Goal: Task Accomplishment & Management: Use online tool/utility

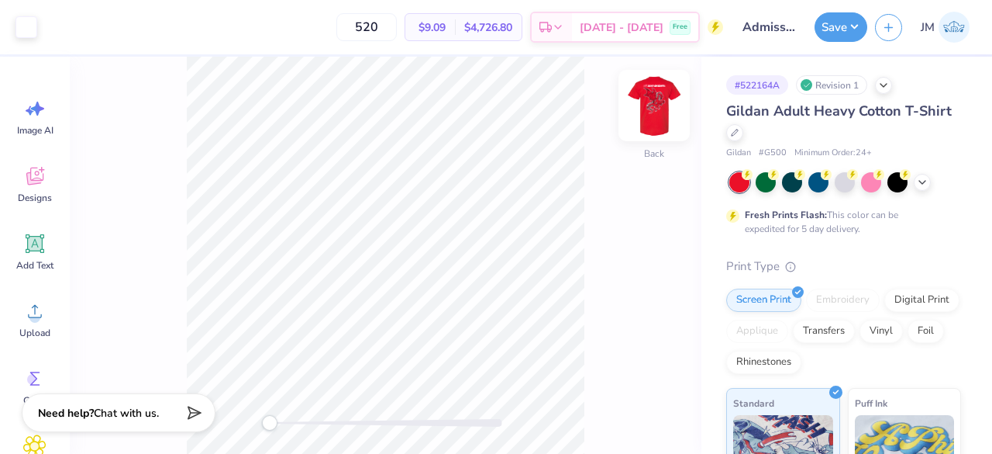
click at [660, 136] on img at bounding box center [654, 105] width 62 height 62
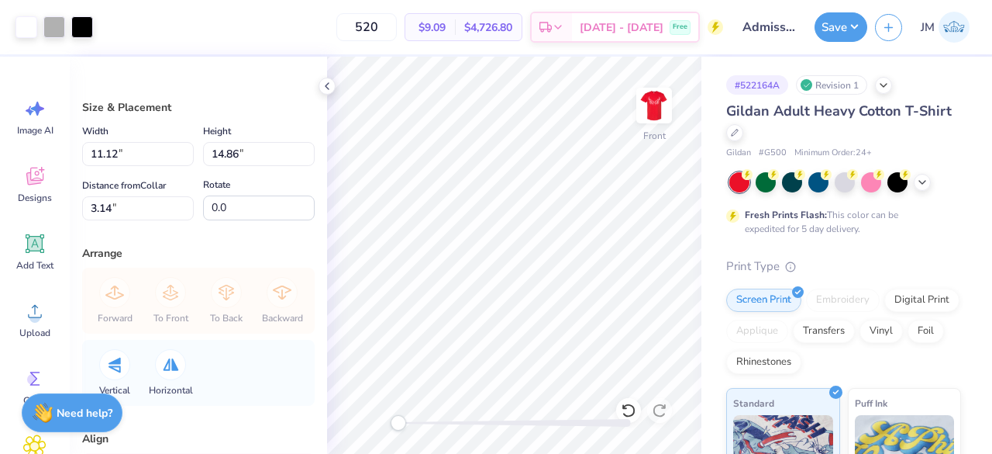
type input "11.12"
type input "14.86"
type input "3.14"
click at [324, 83] on icon at bounding box center [327, 86] width 12 height 12
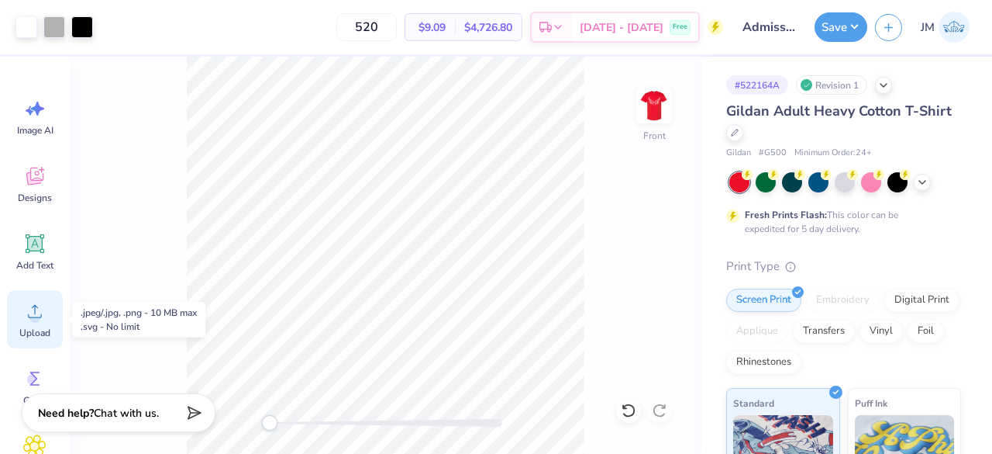
click at [28, 314] on icon at bounding box center [34, 310] width 23 height 23
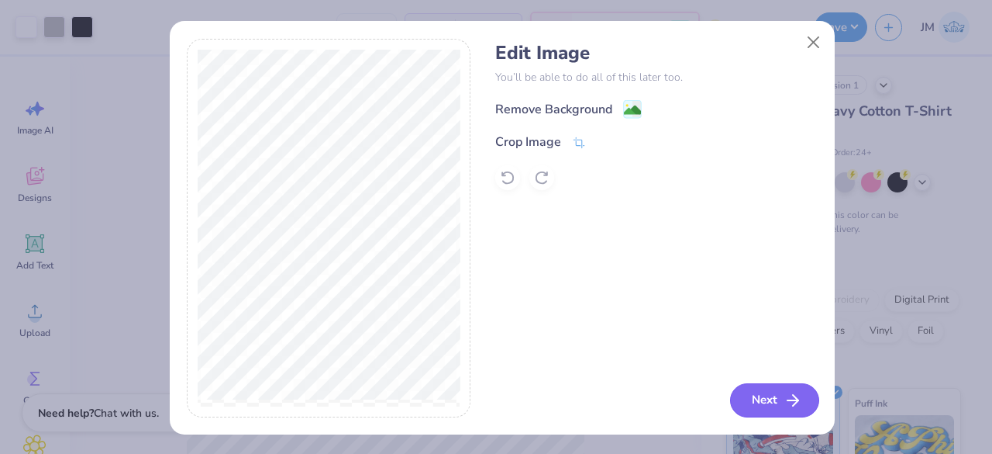
click at [749, 392] on button "Next" at bounding box center [774, 400] width 89 height 34
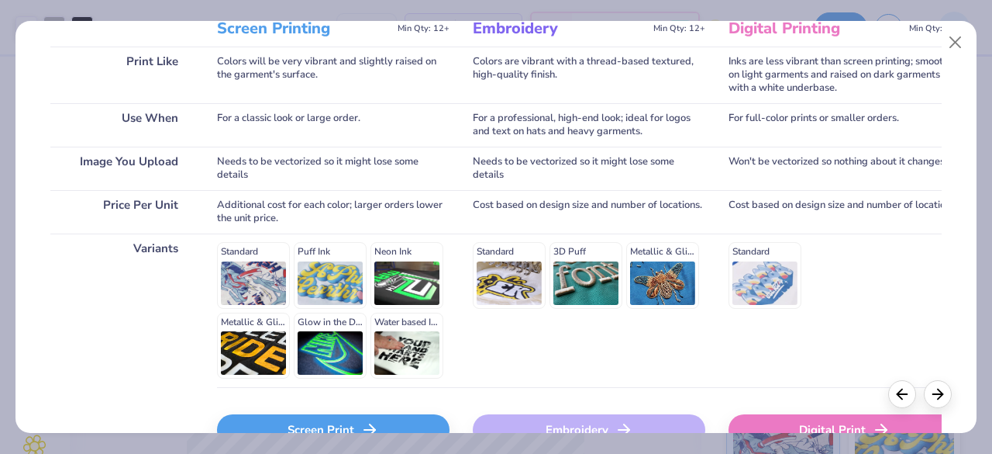
scroll to position [318, 0]
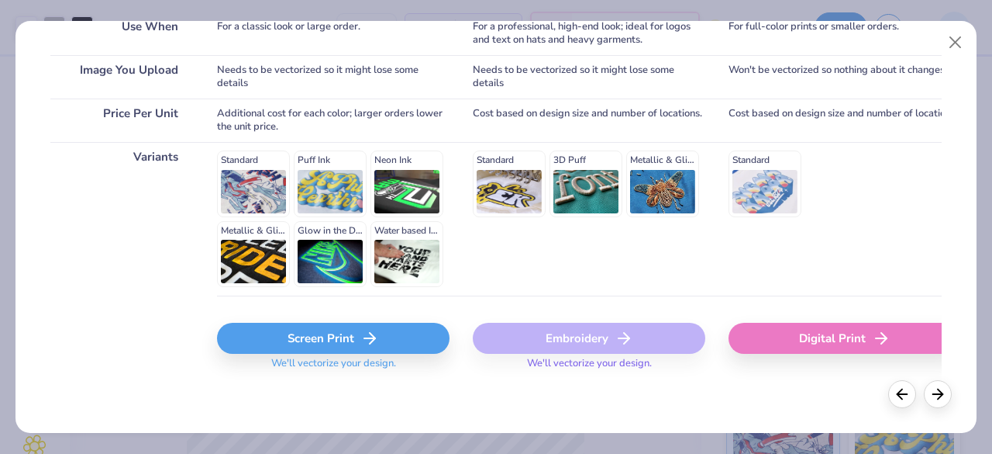
click at [350, 330] on div "Screen Print" at bounding box center [333, 338] width 233 height 31
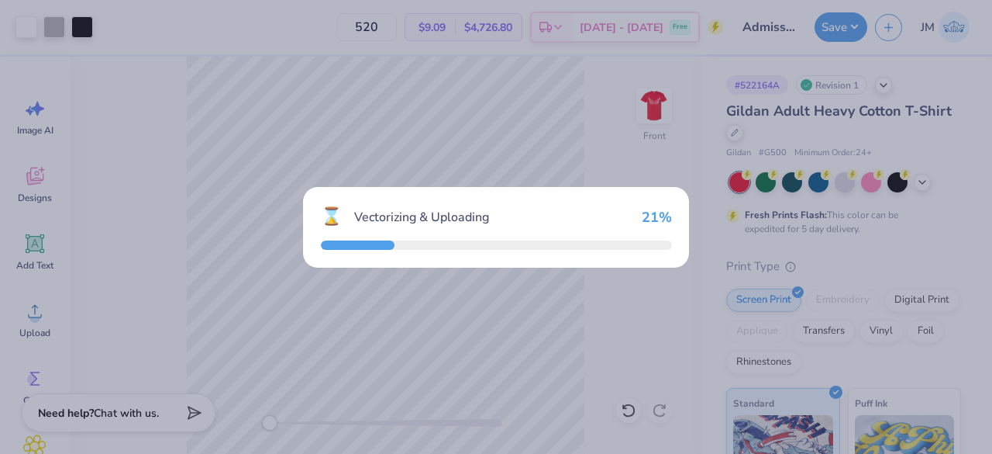
type input "14.65"
type input "2.08"
type input "13.21"
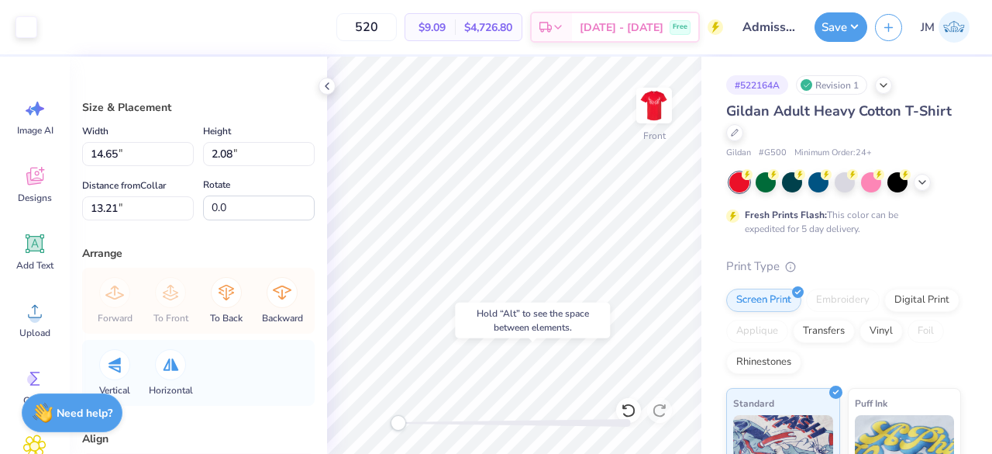
type input "11.12"
type input "14.86"
type input "3.14"
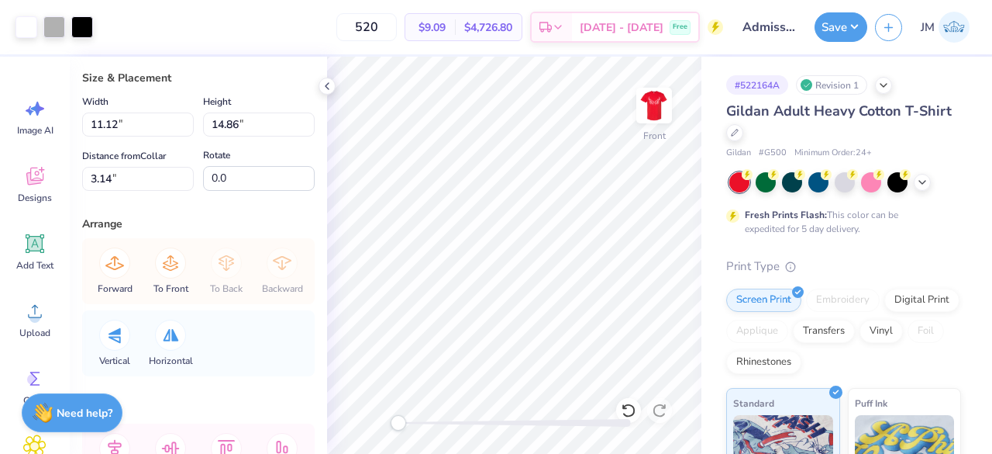
scroll to position [12, 0]
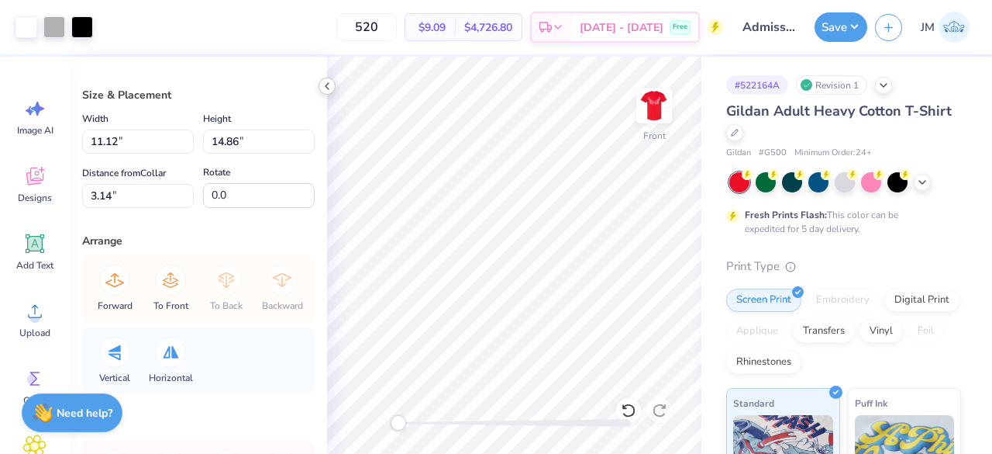
click at [329, 88] on icon at bounding box center [327, 86] width 12 height 12
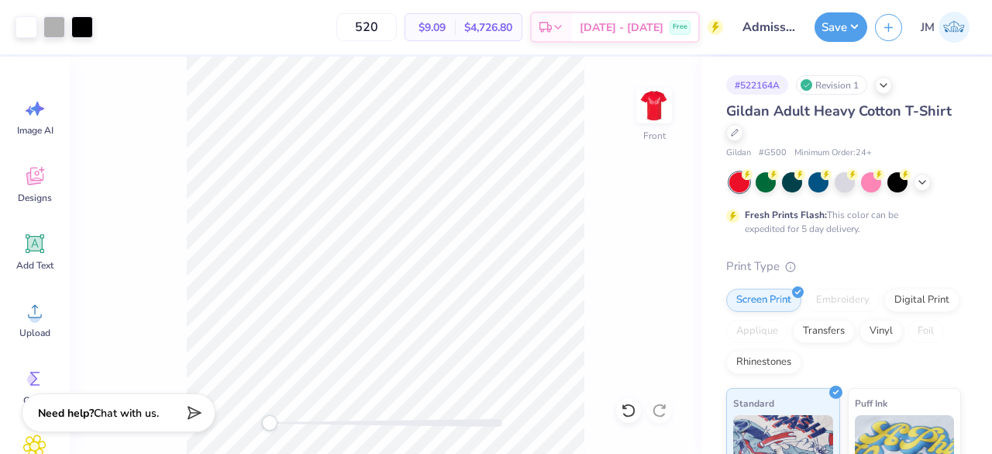
type input "11.06"
type input "14.79"
type input "11.33"
type input "15.15"
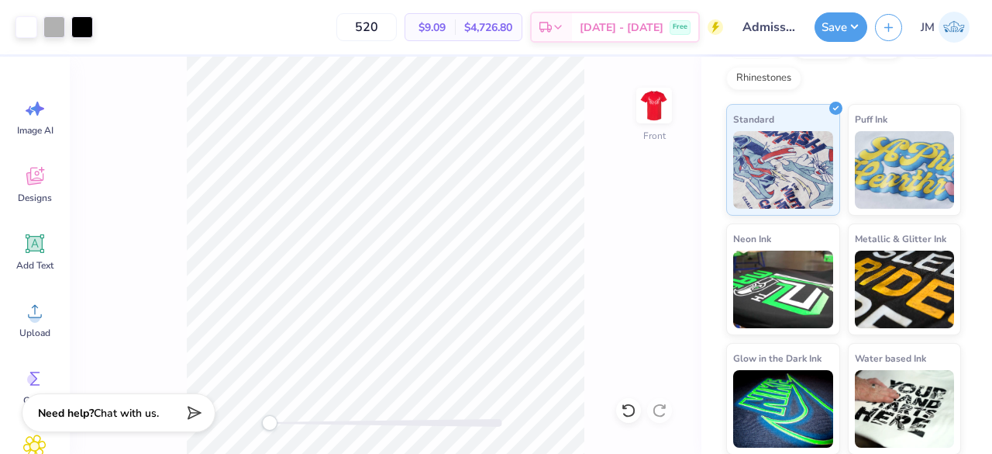
scroll to position [41, 0]
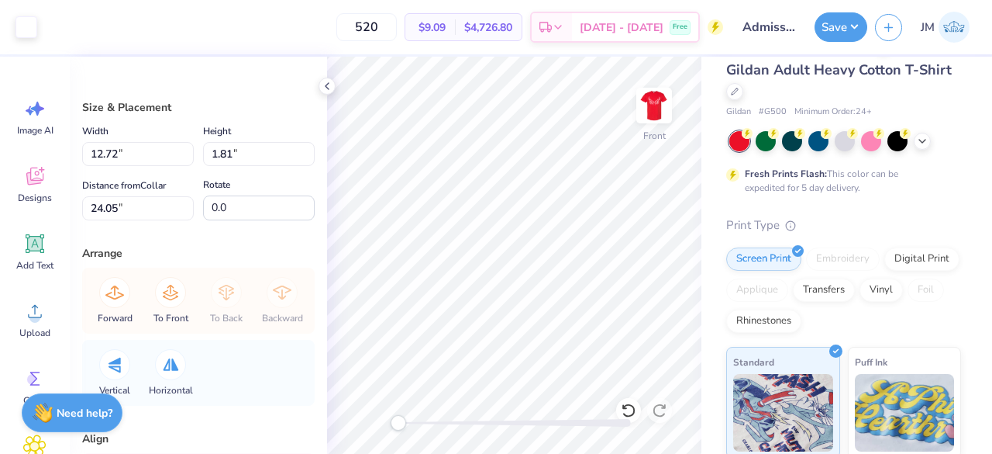
type input "12.72"
type input "1.81"
type input "24.05"
type input "0.84"
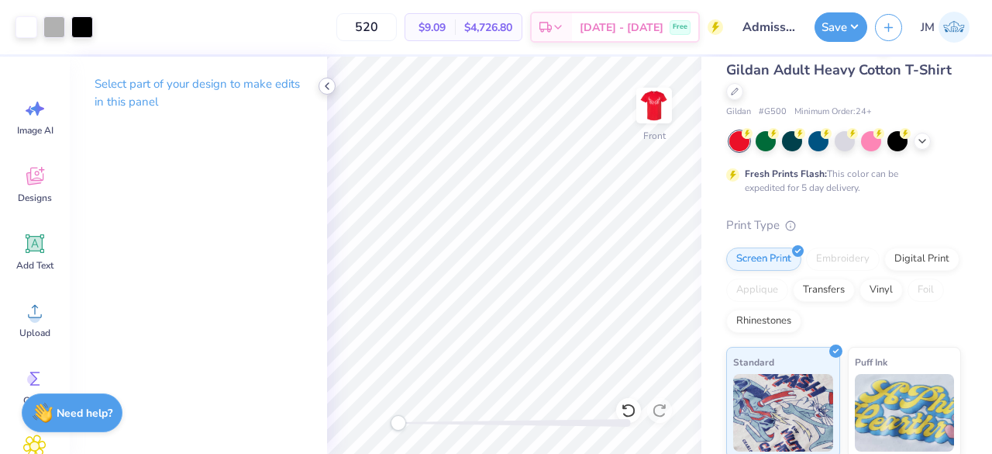
click at [326, 84] on icon at bounding box center [327, 86] width 12 height 12
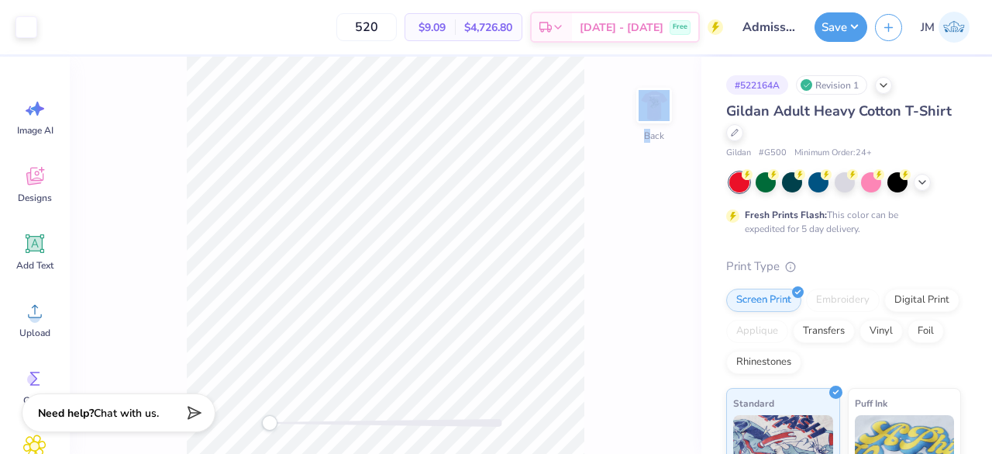
click at [651, 143] on div "Back" at bounding box center [386, 255] width 632 height 397
click at [661, 145] on div "Back" at bounding box center [386, 255] width 632 height 397
click at [661, 97] on img at bounding box center [654, 105] width 62 height 62
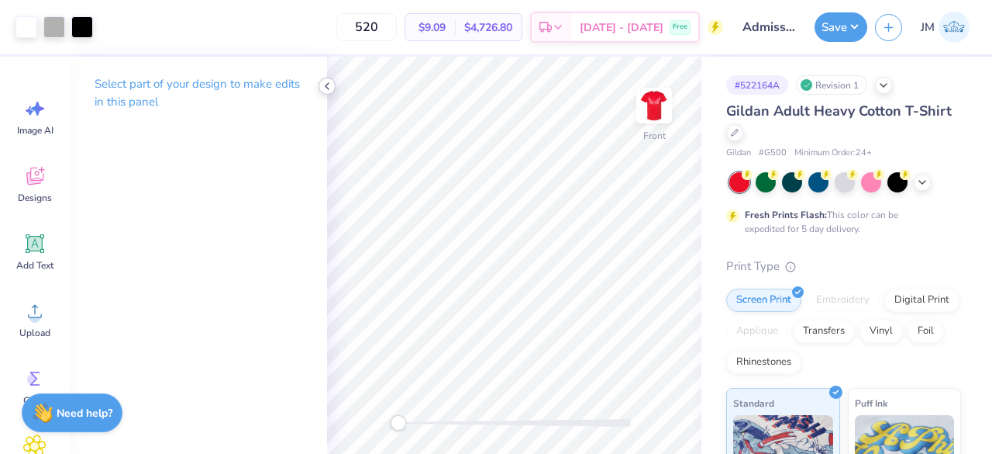
click at [332, 81] on icon at bounding box center [327, 86] width 12 height 12
click at [492, 117] on div "Hold “Alt” to see the space between elements." at bounding box center [412, 122] width 164 height 45
click at [332, 87] on icon at bounding box center [327, 86] width 12 height 12
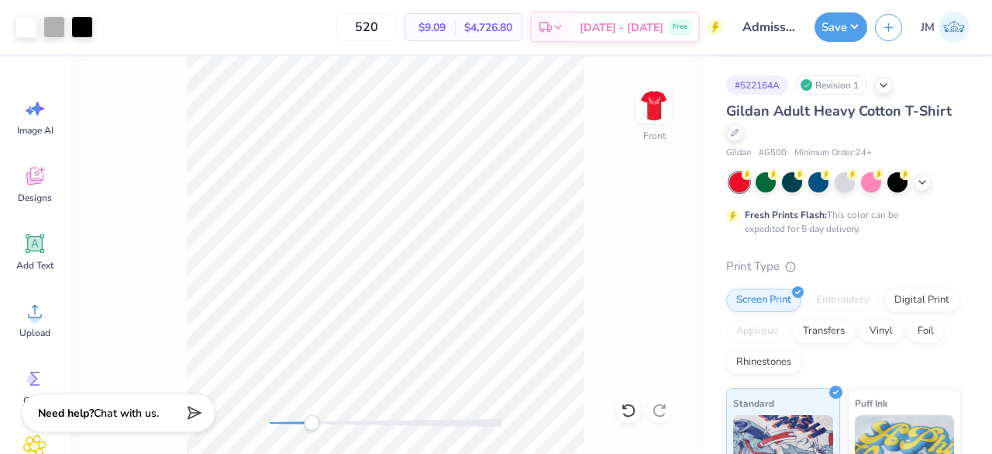
drag, startPoint x: 274, startPoint y: 420, endPoint x: 312, endPoint y: 421, distance: 37.2
click at [312, 421] on div "Accessibility label" at bounding box center [312, 423] width 16 height 16
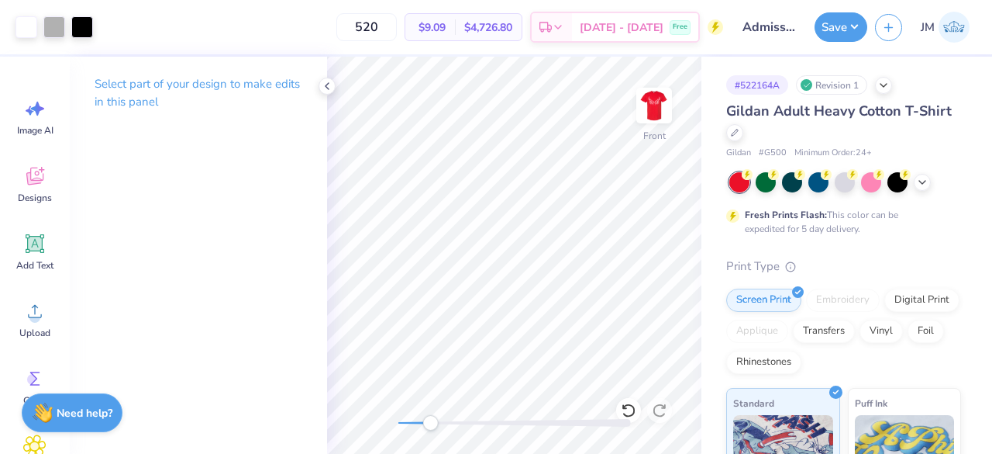
drag, startPoint x: 400, startPoint y: 420, endPoint x: 430, endPoint y: 423, distance: 30.3
click at [430, 423] on div "Accessibility label" at bounding box center [431, 423] width 16 height 16
click at [327, 89] on icon at bounding box center [327, 86] width 12 height 12
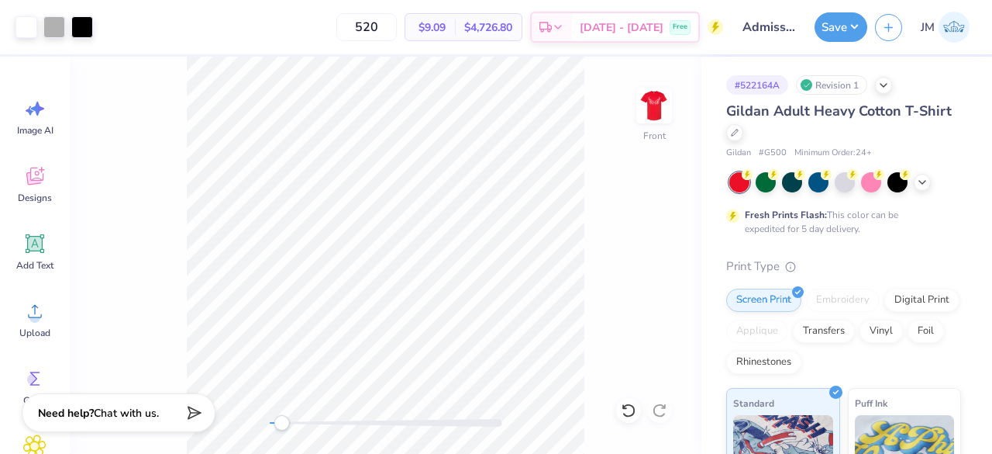
drag, startPoint x: 272, startPoint y: 426, endPoint x: 281, endPoint y: 423, distance: 9.8
click at [281, 423] on div "Accessibility label" at bounding box center [282, 423] width 16 height 16
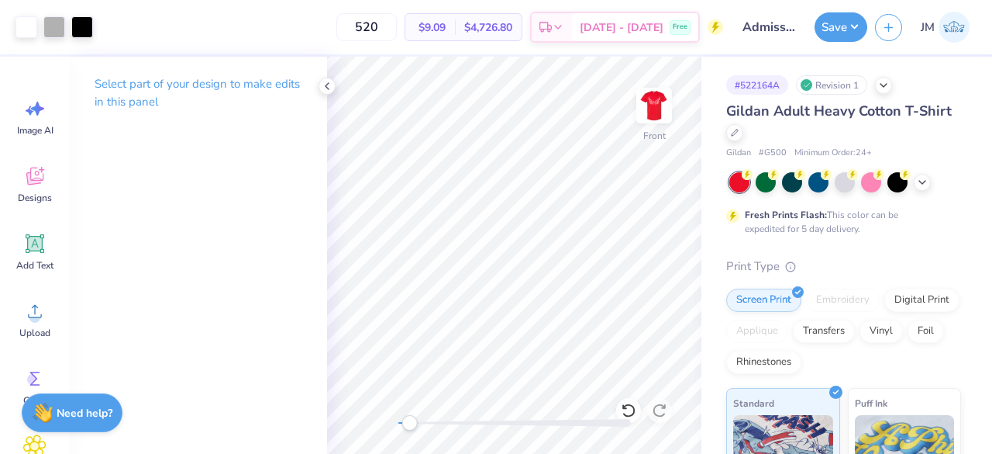
click at [409, 399] on div "Front" at bounding box center [514, 255] width 375 height 397
click at [325, 80] on icon at bounding box center [327, 86] width 12 height 12
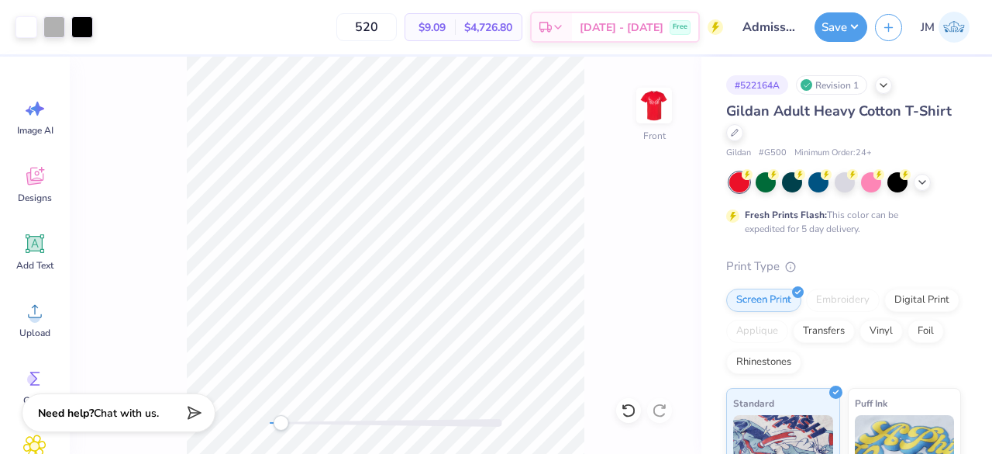
click at [281, 412] on div "Front" at bounding box center [386, 255] width 632 height 397
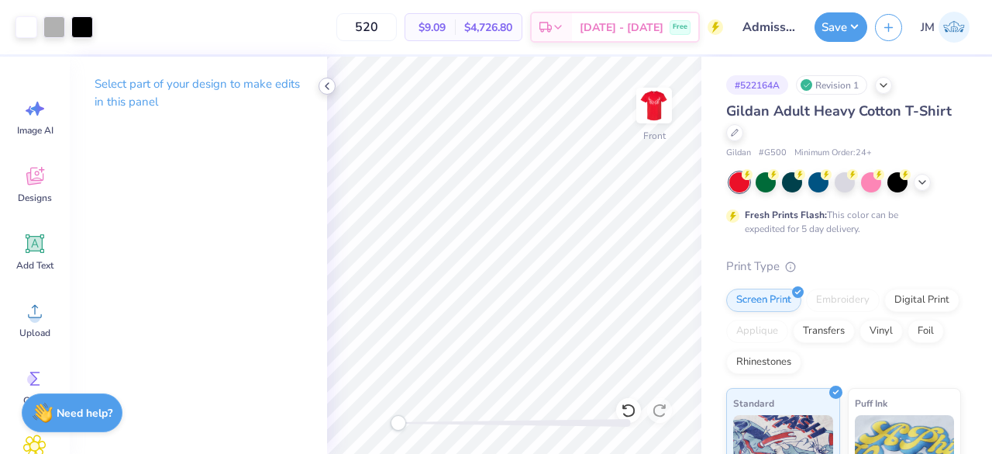
click at [330, 83] on icon at bounding box center [327, 86] width 12 height 12
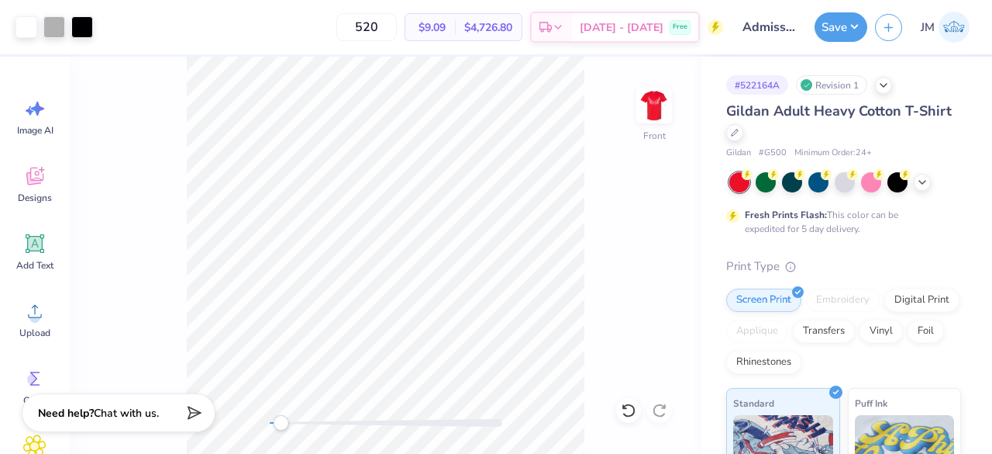
drag, startPoint x: 268, startPoint y: 427, endPoint x: 281, endPoint y: 427, distance: 12.4
click at [281, 427] on div "Accessibility label" at bounding box center [281, 423] width 16 height 16
drag, startPoint x: 270, startPoint y: 423, endPoint x: 282, endPoint y: 424, distance: 12.5
click at [282, 424] on div "Accessibility label" at bounding box center [282, 423] width 16 height 16
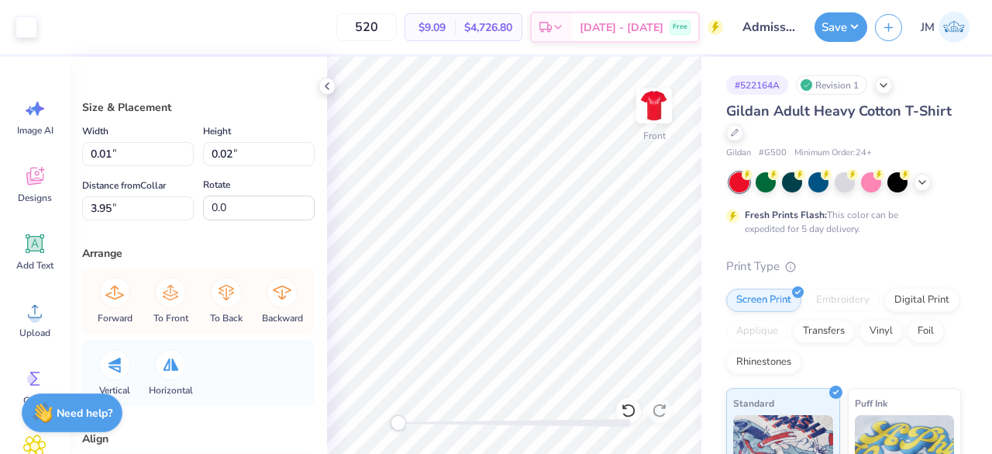
type input "0.01"
type input "0.02"
type input "0.43"
type input "0.94"
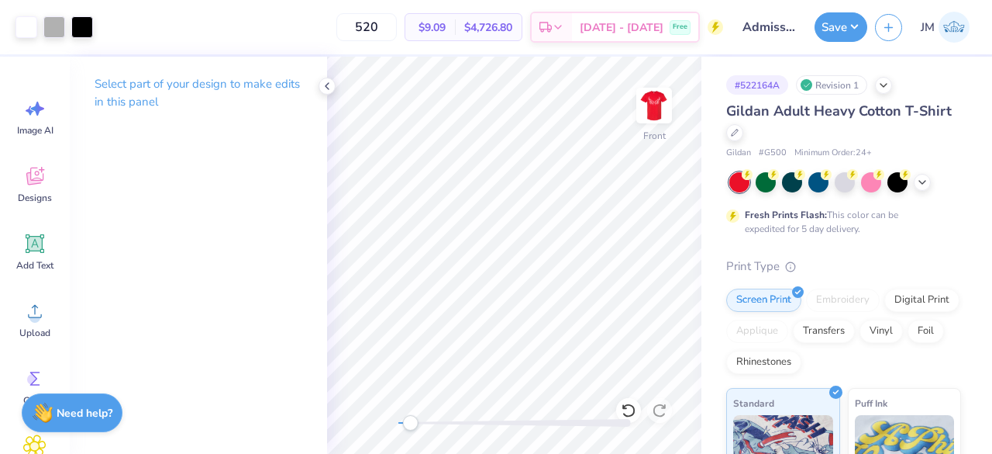
drag, startPoint x: 399, startPoint y: 428, endPoint x: 409, endPoint y: 430, distance: 11.1
click at [409, 430] on div "Accessibility label" at bounding box center [410, 423] width 16 height 16
click at [331, 88] on icon at bounding box center [327, 86] width 12 height 12
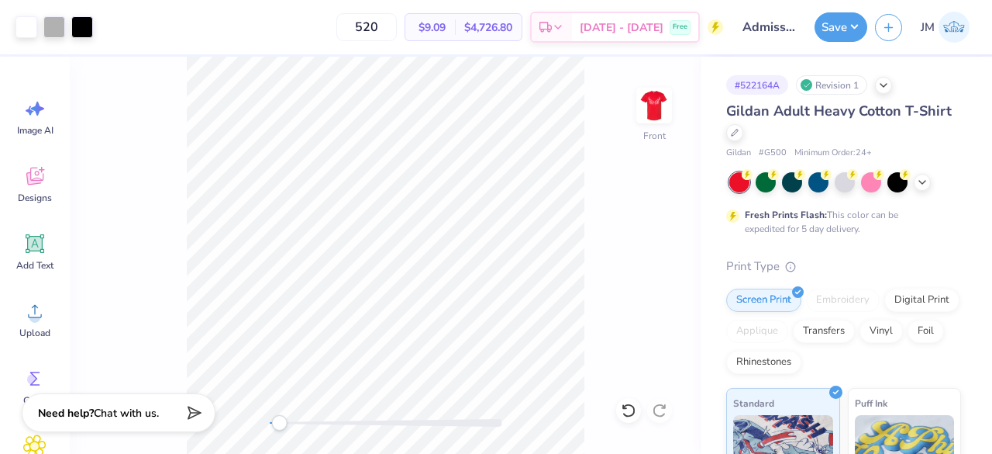
click at [279, 431] on div "Front" at bounding box center [386, 255] width 632 height 397
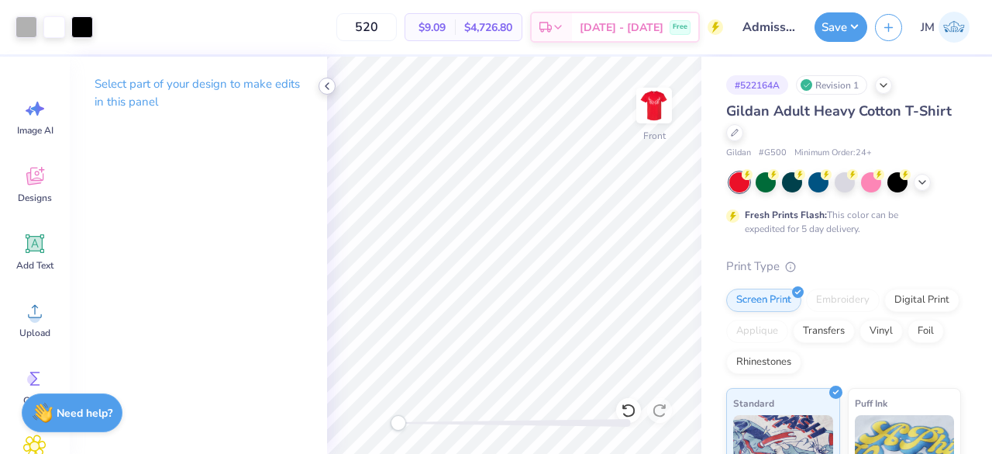
click at [326, 87] on polyline at bounding box center [327, 86] width 3 height 6
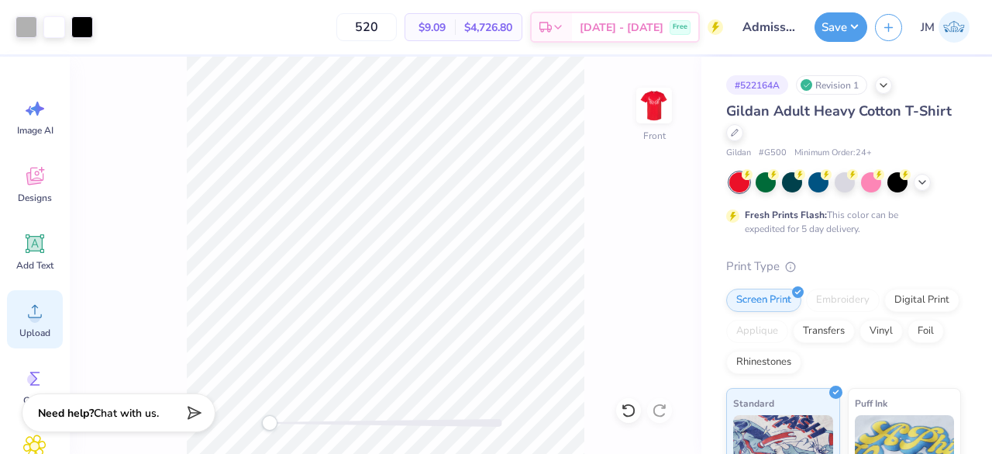
click at [38, 337] on span "Upload" at bounding box center [34, 332] width 31 height 12
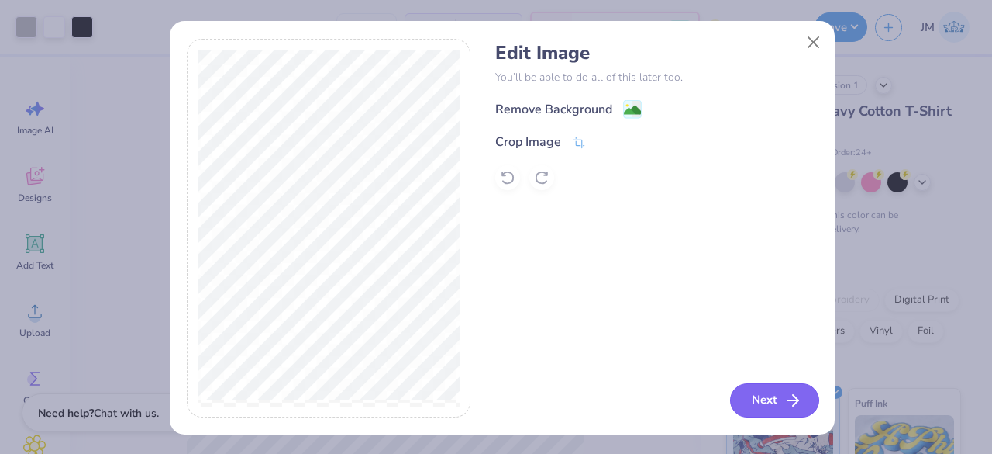
click at [753, 389] on button "Next" at bounding box center [774, 400] width 89 height 34
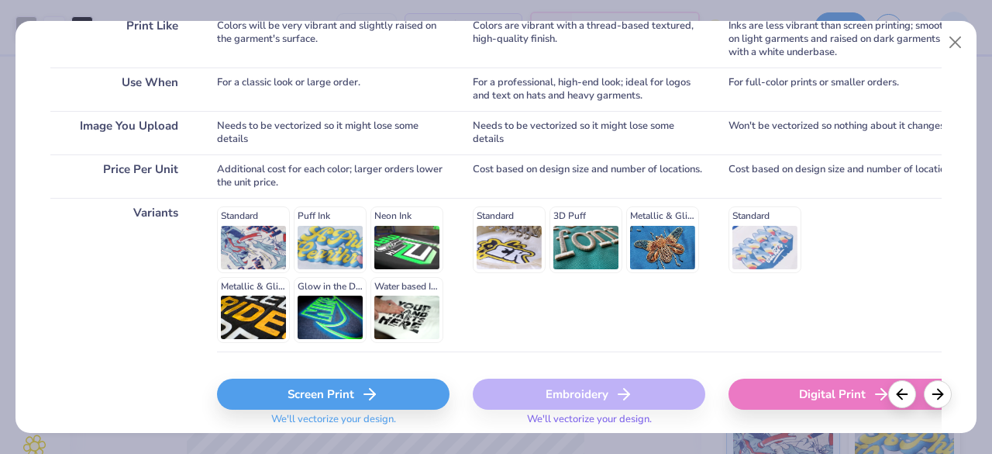
scroll to position [318, 0]
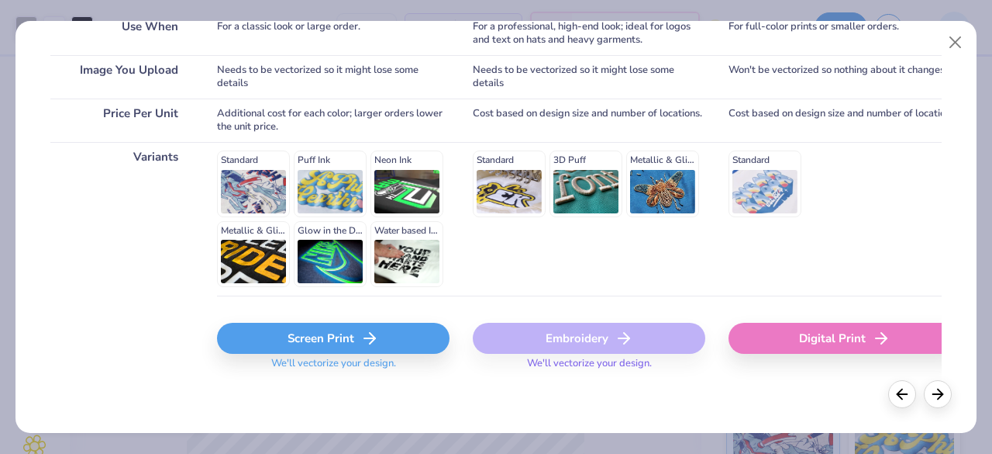
click at [359, 326] on div "Screen Print" at bounding box center [333, 338] width 233 height 31
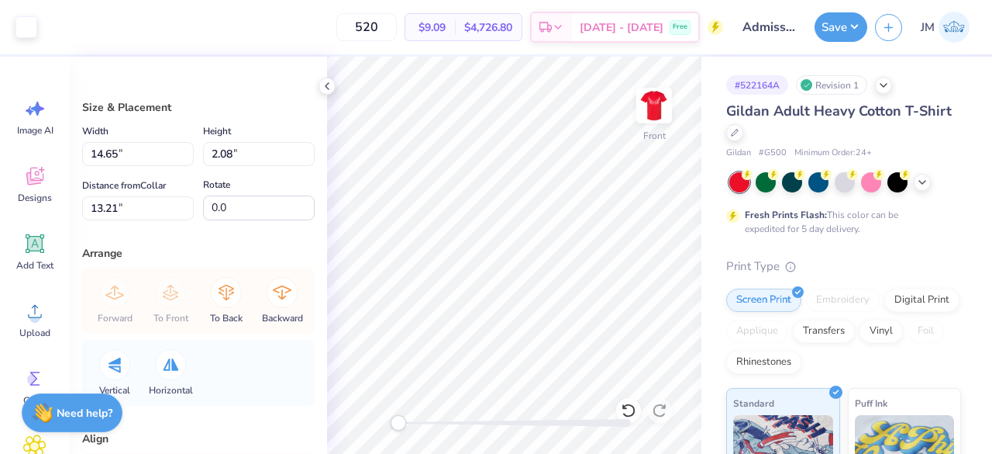
type input "0.76"
type input "0.57"
type input "10.79"
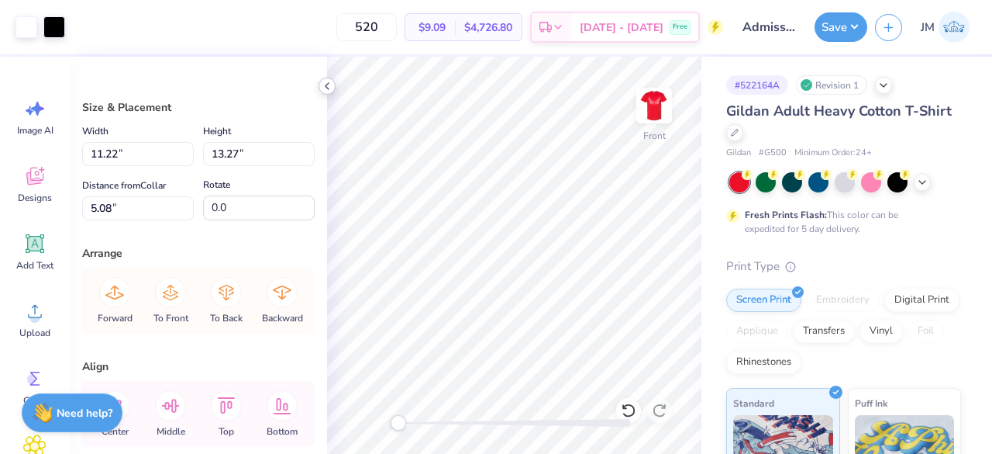
type input "4.78"
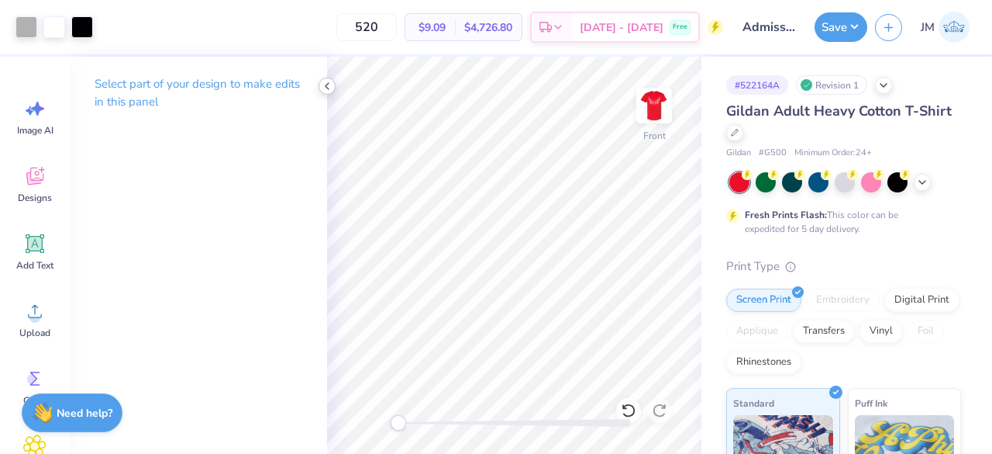
click at [333, 88] on div at bounding box center [327, 86] width 17 height 17
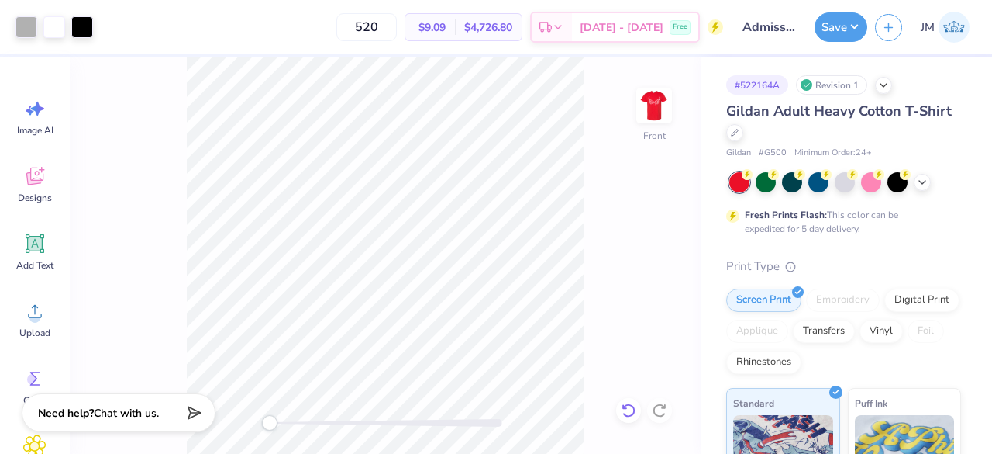
click at [622, 411] on icon at bounding box center [629, 410] width 16 height 16
click at [630, 414] on icon at bounding box center [629, 410] width 16 height 16
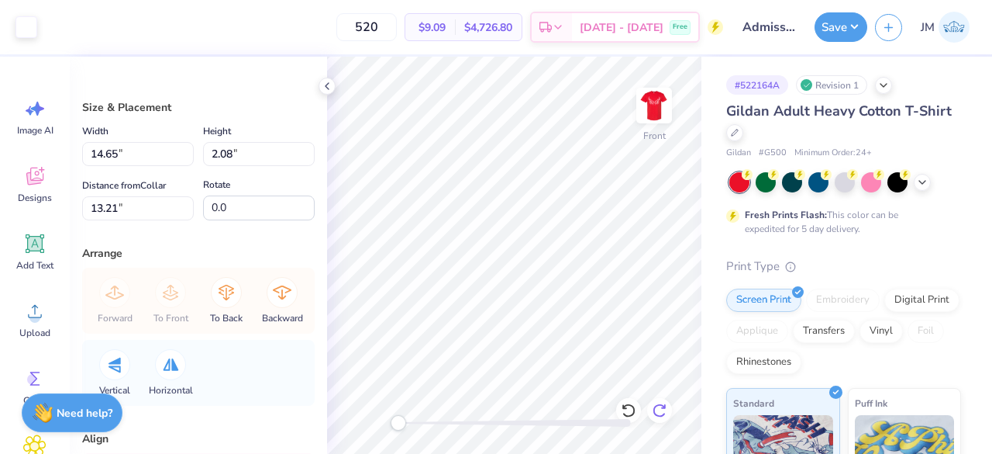
click at [664, 406] on icon at bounding box center [663, 406] width 3 height 3
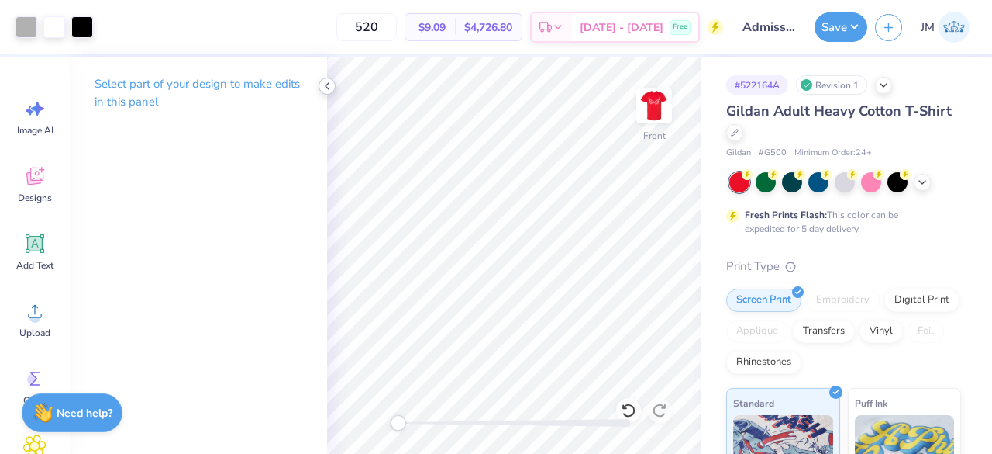
click at [326, 88] on icon at bounding box center [327, 86] width 12 height 12
click at [631, 413] on icon at bounding box center [629, 410] width 16 height 16
click at [632, 414] on icon at bounding box center [628, 410] width 13 height 14
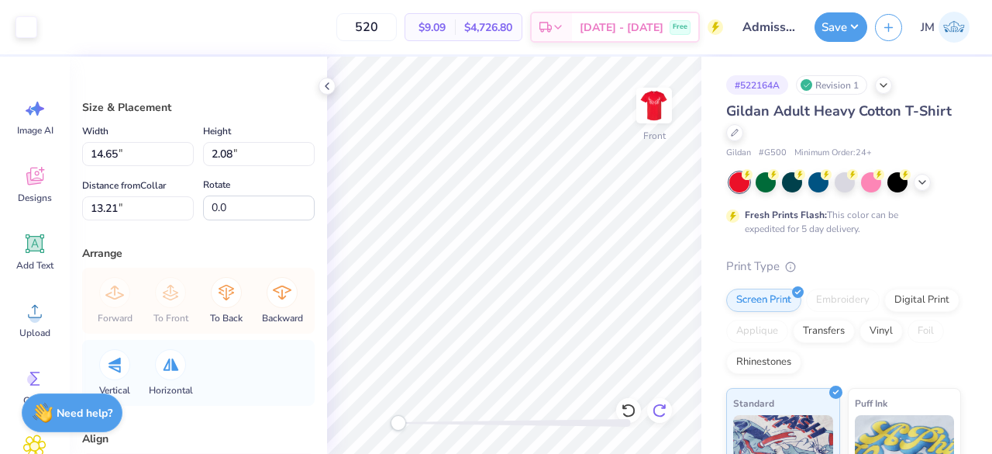
click at [665, 414] on icon at bounding box center [660, 410] width 16 height 16
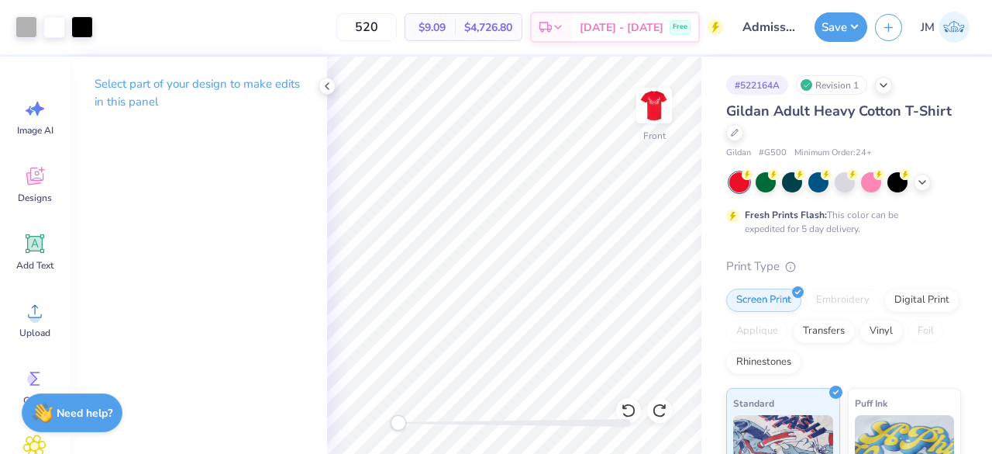
click at [319, 85] on div at bounding box center [327, 86] width 17 height 17
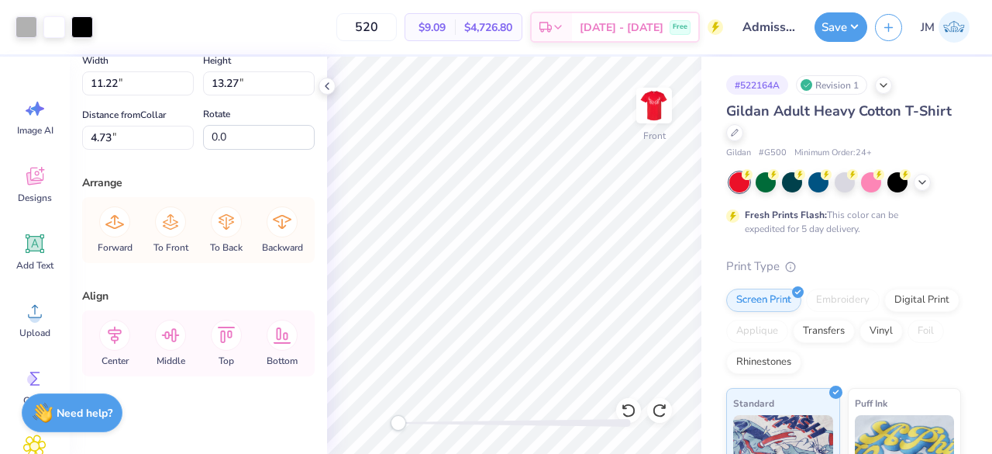
scroll to position [71, 0]
click at [273, 338] on icon at bounding box center [282, 334] width 31 height 31
click at [626, 413] on icon at bounding box center [629, 410] width 16 height 16
type input "4.73"
click at [626, 412] on icon at bounding box center [629, 410] width 16 height 16
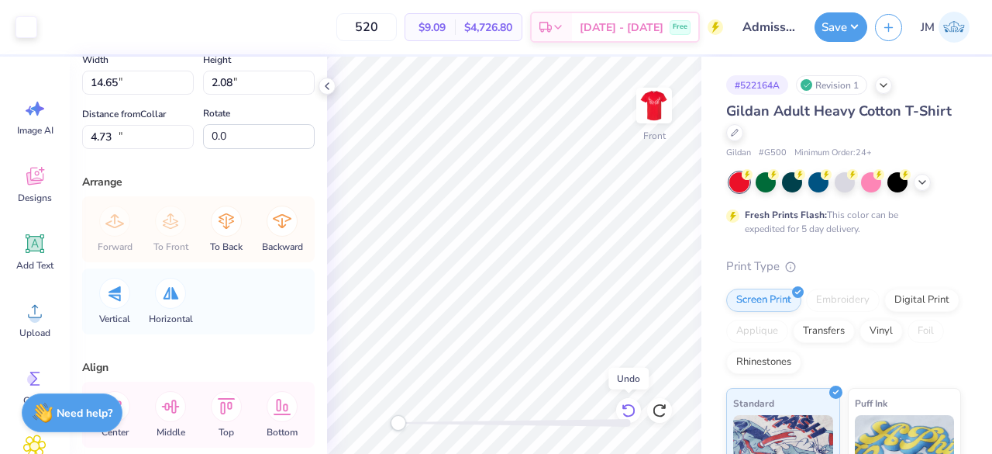
type input "14.65"
type input "2.08"
type input "13.21"
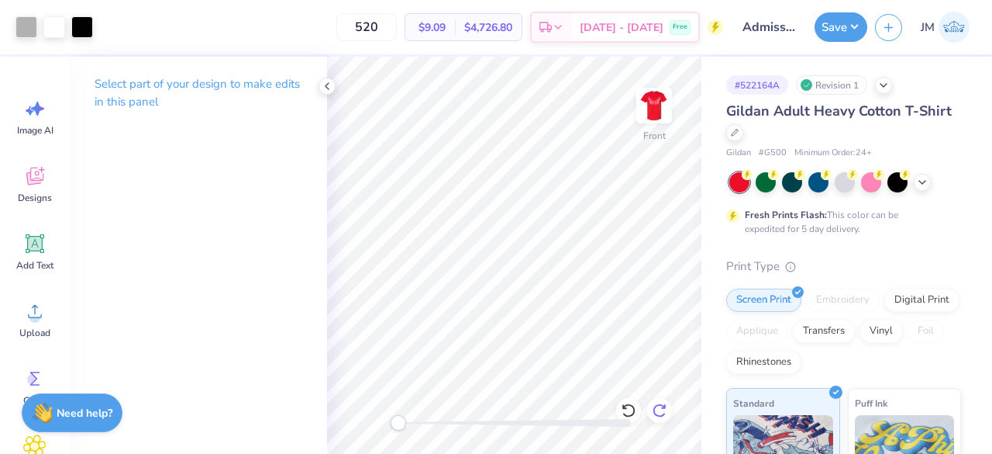
click at [663, 402] on icon at bounding box center [660, 410] width 16 height 16
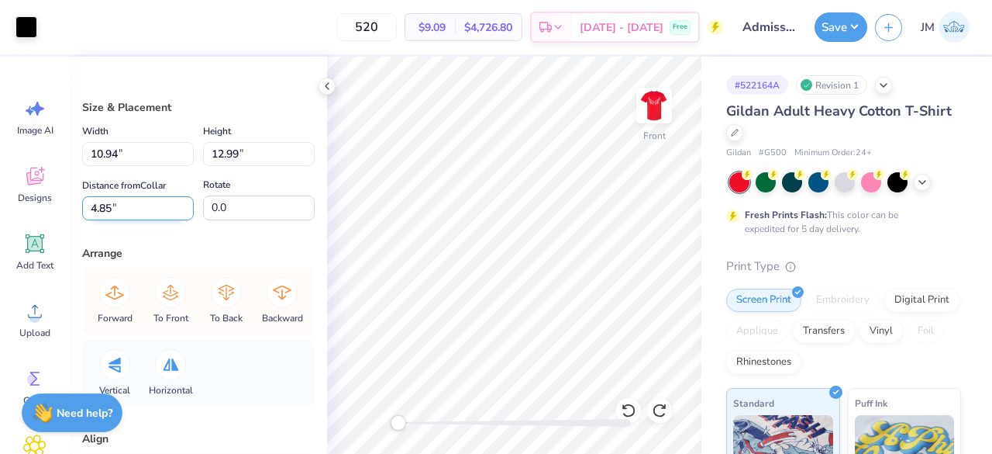
click at [180, 212] on input "4.85" at bounding box center [138, 208] width 112 height 24
click at [180, 210] on input "4.84" at bounding box center [138, 208] width 112 height 24
click at [180, 210] on input "4.83" at bounding box center [138, 208] width 112 height 24
click at [180, 210] on input "4.82" at bounding box center [138, 208] width 112 height 24
click at [180, 210] on input "4.81" at bounding box center [138, 208] width 112 height 24
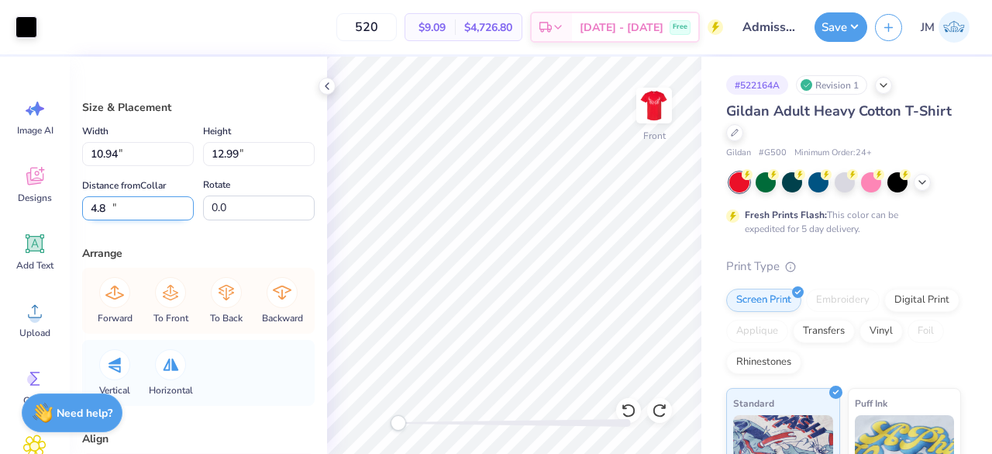
click at [180, 210] on input "4.8" at bounding box center [138, 208] width 112 height 24
click at [180, 210] on input "4.79" at bounding box center [138, 208] width 112 height 24
click at [180, 210] on input "4.78" at bounding box center [138, 208] width 112 height 24
click at [180, 210] on input "4.77" at bounding box center [138, 208] width 112 height 24
click at [180, 210] on input "4.76" at bounding box center [138, 208] width 112 height 24
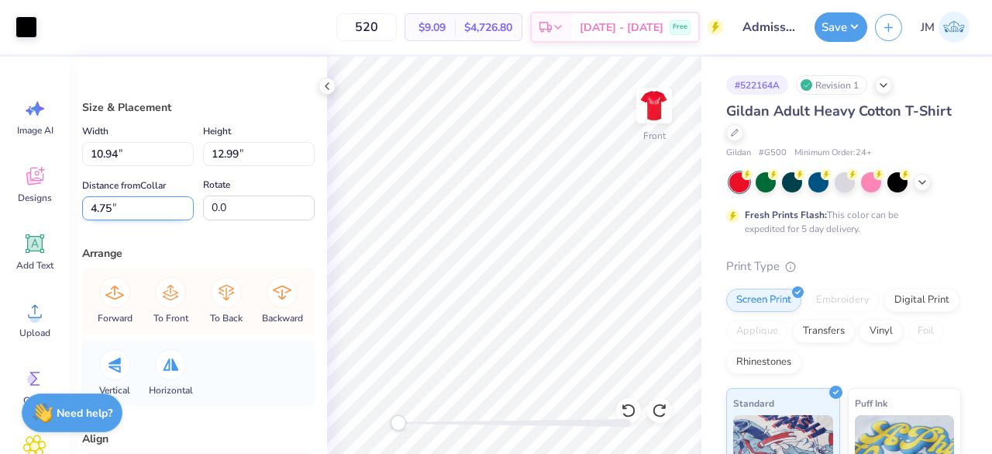
click at [180, 210] on input "4.75" at bounding box center [138, 208] width 112 height 24
click at [127, 216] on input "4.75" at bounding box center [138, 208] width 112 height 24
click at [126, 212] on input "4.75" at bounding box center [138, 208] width 112 height 24
click at [124, 212] on input "4.75" at bounding box center [138, 208] width 112 height 24
click at [104, 209] on input "4.75" at bounding box center [138, 208] width 112 height 24
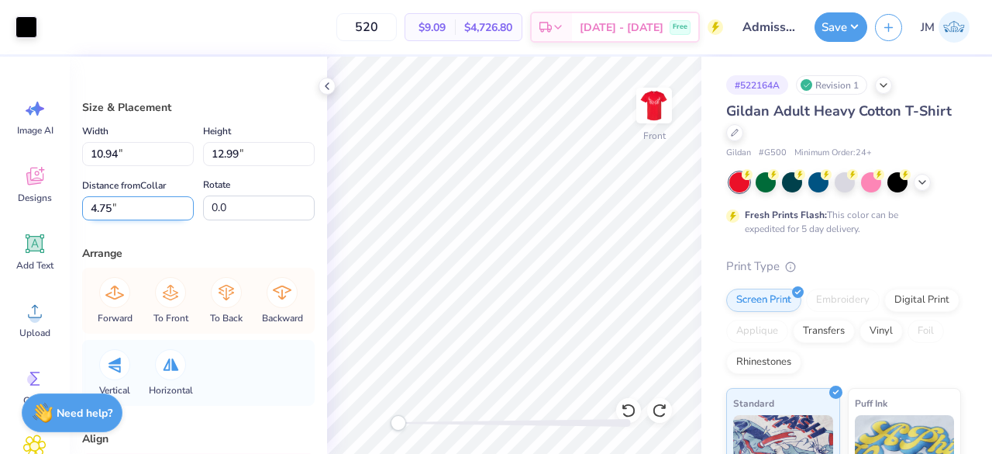
click at [95, 209] on input "4.75" at bounding box center [138, 208] width 112 height 24
click at [123, 211] on input "430.75" at bounding box center [138, 208] width 112 height 24
type input "4"
type input "3.00"
click at [626, 404] on icon at bounding box center [629, 410] width 16 height 16
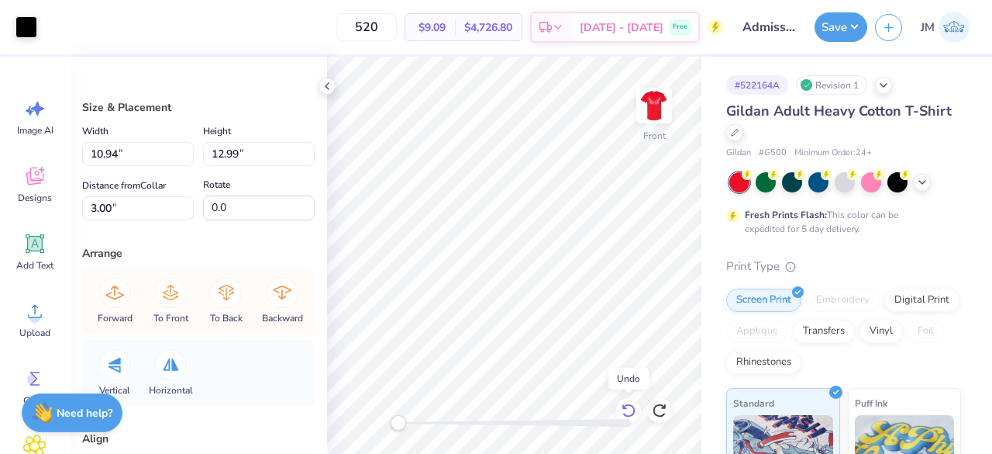
click at [626, 404] on icon at bounding box center [629, 410] width 16 height 16
type input "14.65"
type input "2.08"
type input "13.21"
click at [661, 410] on icon at bounding box center [660, 410] width 16 height 16
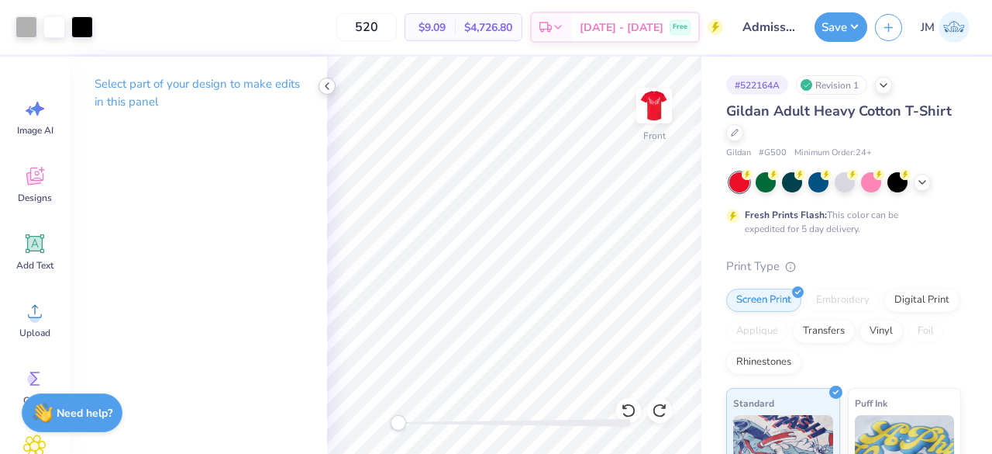
click at [329, 85] on icon at bounding box center [327, 86] width 12 height 12
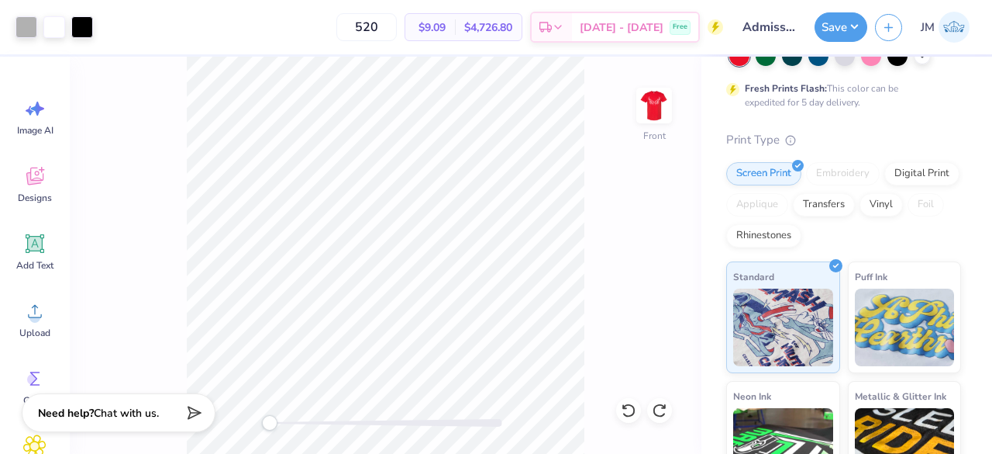
scroll to position [284, 0]
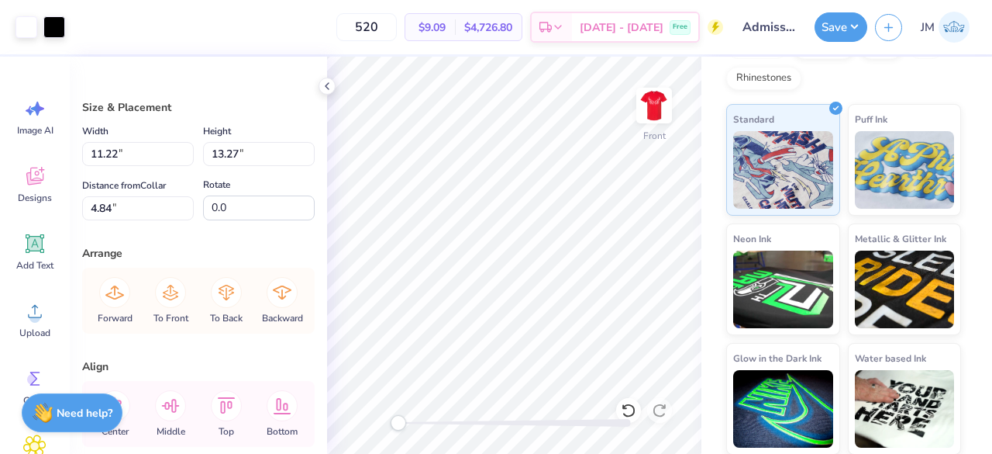
type input "5.74"
click at [627, 412] on icon at bounding box center [629, 410] width 16 height 16
click at [630, 406] on icon at bounding box center [629, 410] width 16 height 16
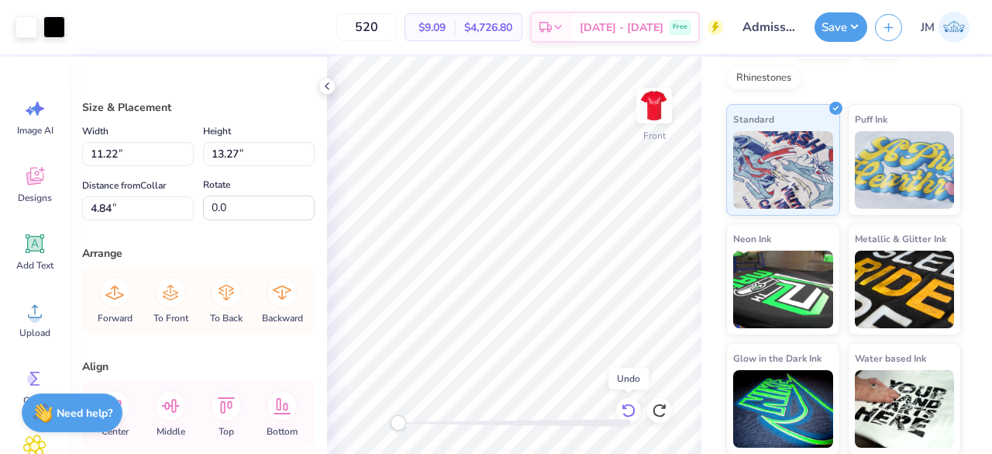
type input "4.73"
click at [630, 406] on icon at bounding box center [629, 410] width 16 height 16
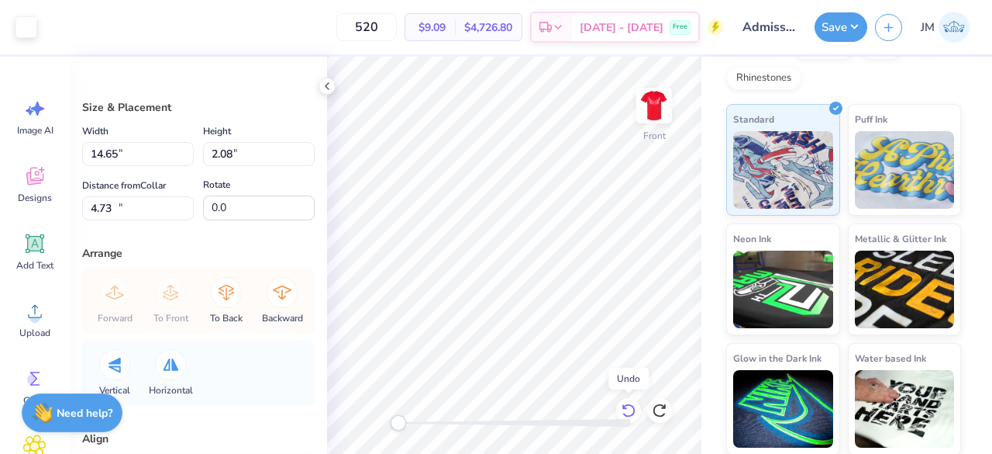
type input "14.65"
type input "2.08"
type input "13.21"
click at [664, 411] on icon at bounding box center [660, 410] width 16 height 16
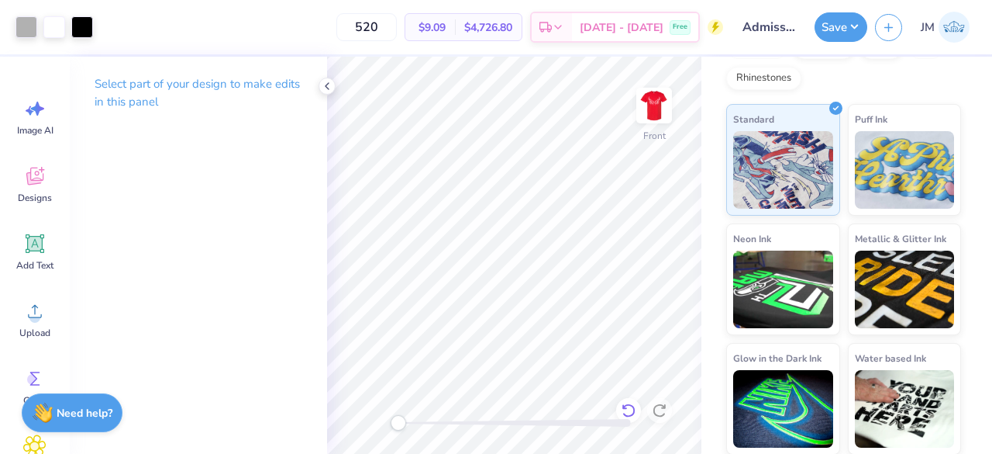
click at [629, 409] on icon at bounding box center [629, 410] width 16 height 16
click at [333, 86] on div at bounding box center [327, 86] width 17 height 17
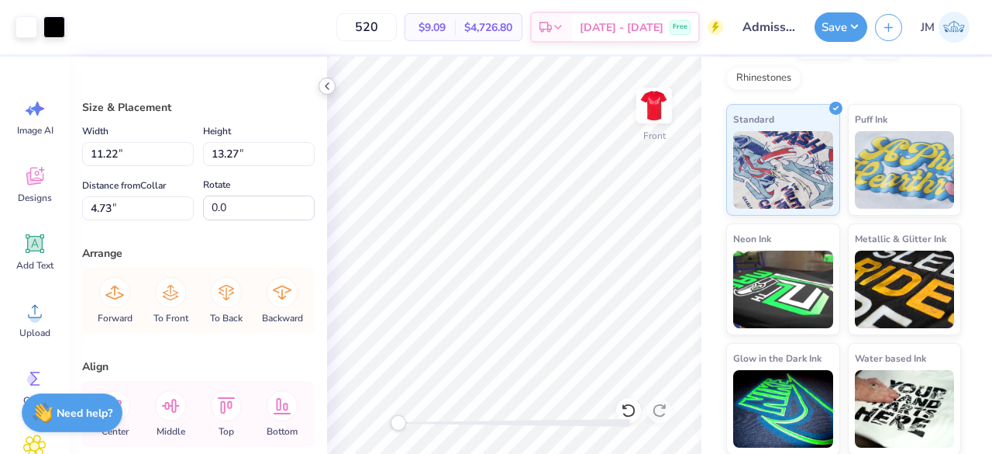
type input "11.12"
type input "13.15"
type input "4.85"
click at [632, 416] on icon at bounding box center [629, 410] width 16 height 16
type input "11.22"
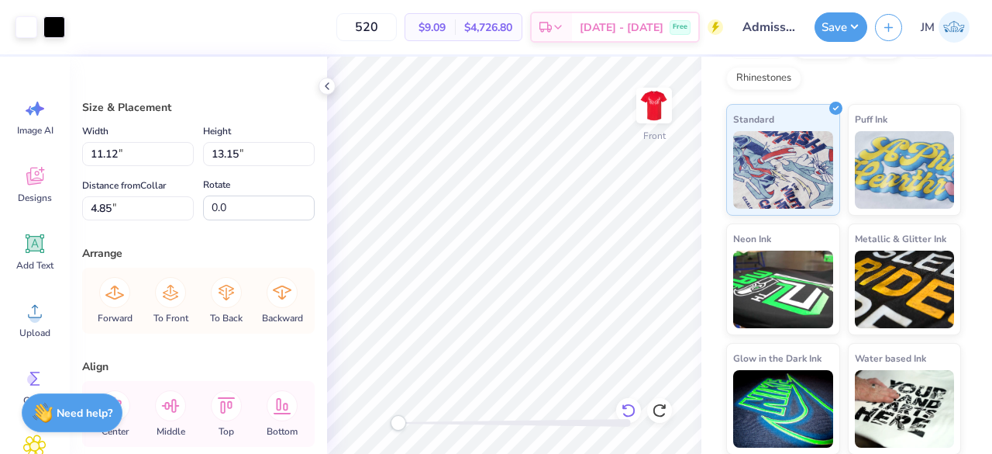
type input "13.27"
type input "4.73"
click at [632, 416] on icon at bounding box center [628, 410] width 13 height 14
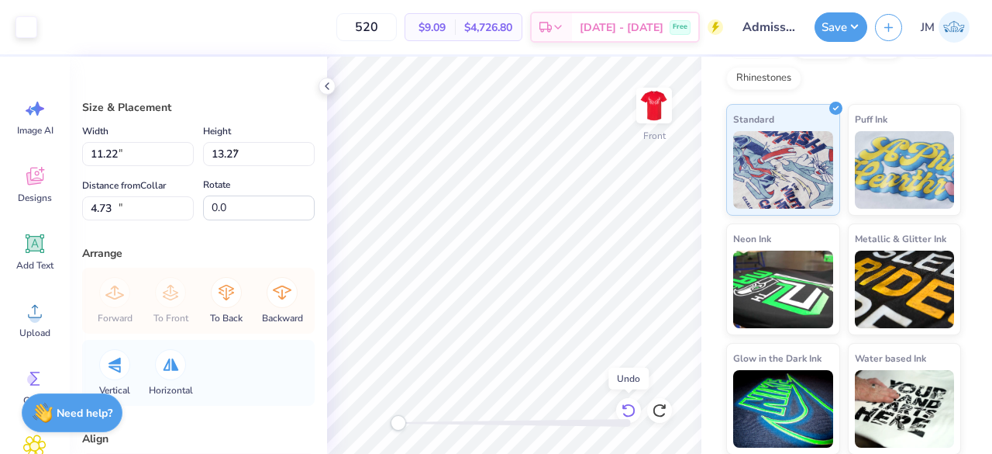
type input "14.65"
type input "2.08"
type input "13.21"
click at [664, 415] on icon at bounding box center [659, 410] width 13 height 14
type input "12.85"
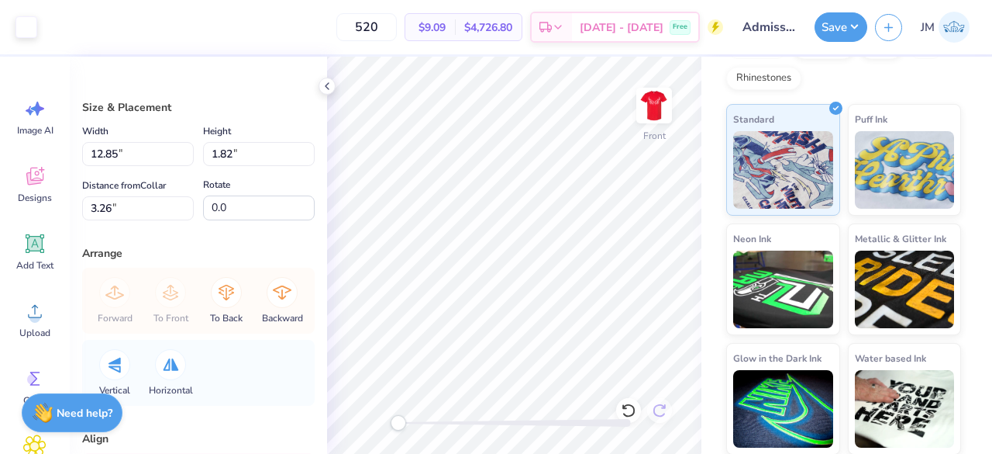
type input "1.82"
type input "3.26"
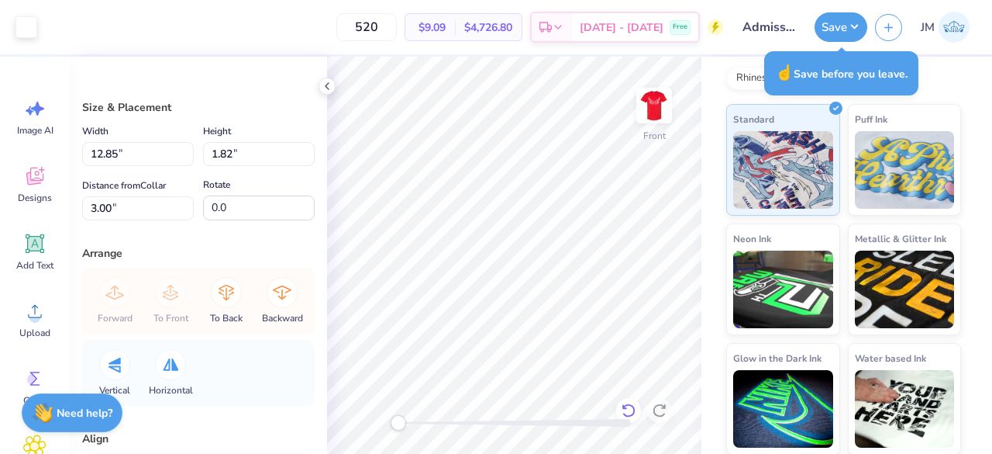
click at [626, 410] on icon at bounding box center [629, 410] width 16 height 16
click at [626, 409] on icon at bounding box center [629, 410] width 16 height 16
click at [629, 415] on div at bounding box center [515, 423] width 233 height 16
click at [333, 415] on div "Front" at bounding box center [514, 255] width 375 height 397
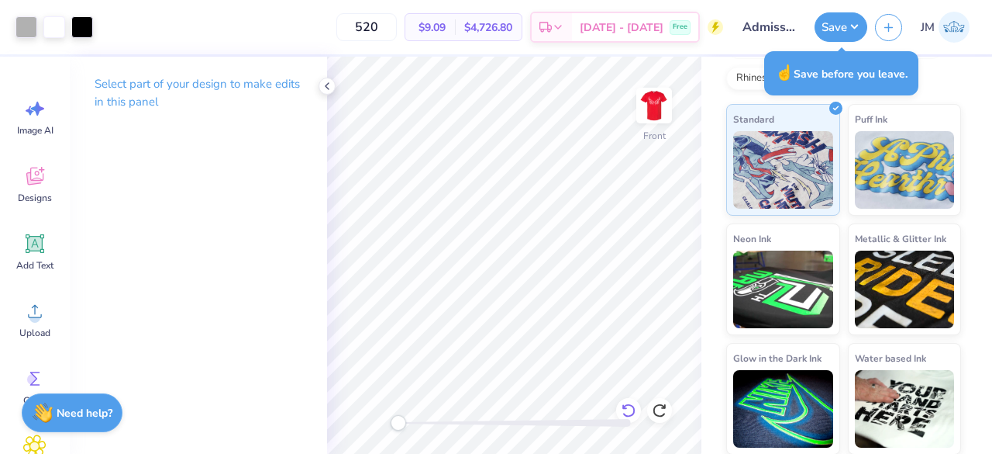
click at [630, 409] on icon at bounding box center [629, 410] width 16 height 16
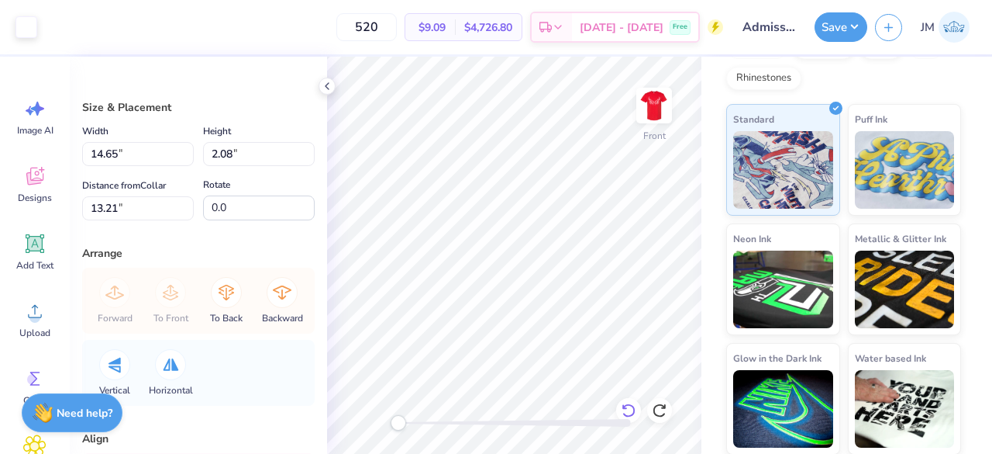
click at [633, 410] on icon at bounding box center [628, 410] width 13 height 14
click at [659, 409] on icon at bounding box center [660, 410] width 16 height 16
click at [714, 278] on div "# 522164A Revision 1 Gildan Adult Heavy Cotton T-Shirt Gildan # G500 Minimum Or…" at bounding box center [847, 114] width 291 height 682
type input "12.02"
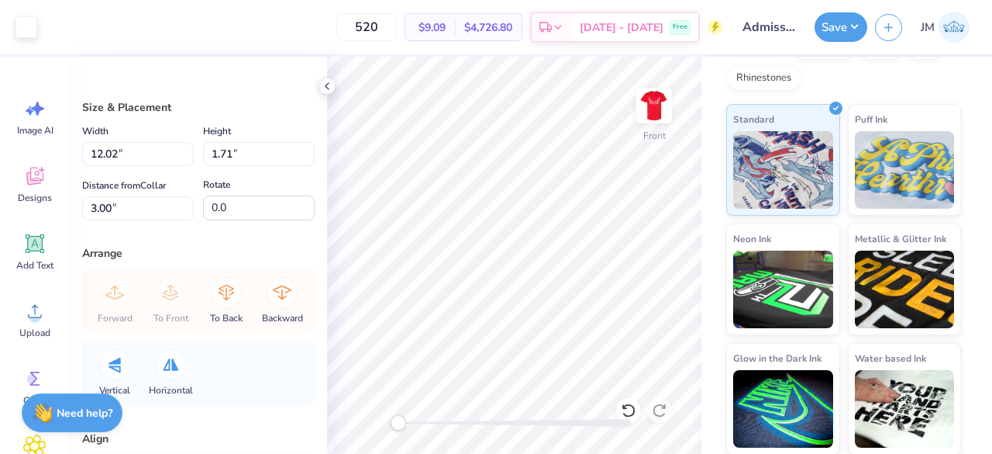
type input "1.71"
type input "3.00"
type input "10.73"
type input "1.52"
click at [628, 404] on icon at bounding box center [629, 410] width 16 height 16
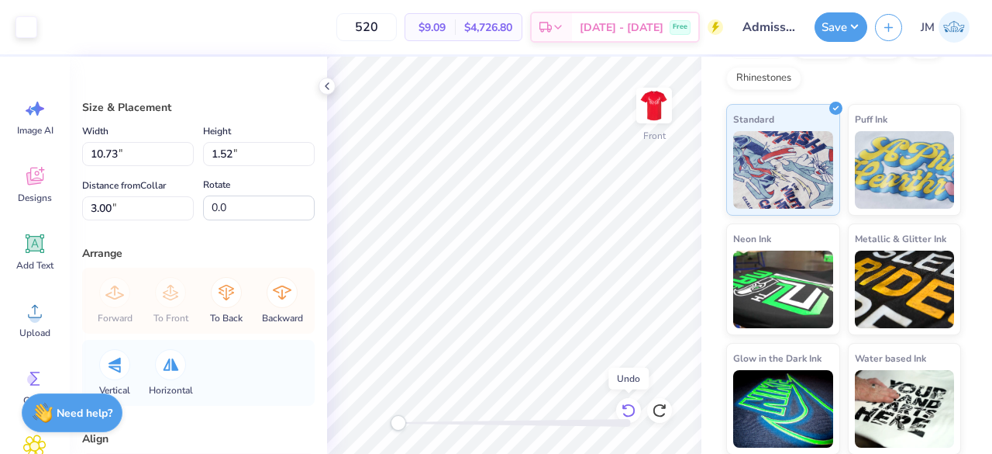
click at [630, 407] on icon at bounding box center [629, 410] width 16 height 16
click at [630, 409] on icon at bounding box center [629, 410] width 16 height 16
type input "12.02"
type input "1.71"
click at [630, 408] on icon at bounding box center [629, 410] width 16 height 16
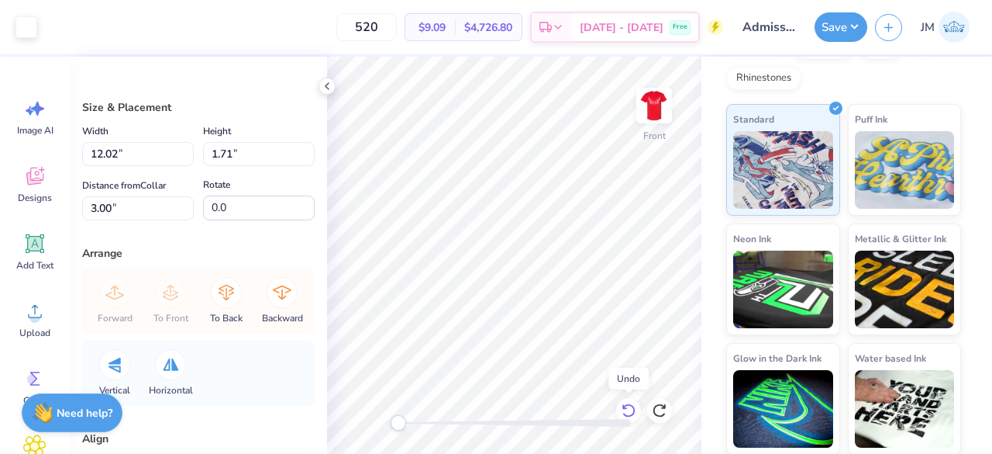
type input "14.65"
type input "2.08"
click at [729, 340] on div "Standard Puff Ink Neon Ink Metallic & Glitter Ink Glow in the Dark Ink Water ba…" at bounding box center [844, 279] width 235 height 350
type input "12.73"
type input "1.81"
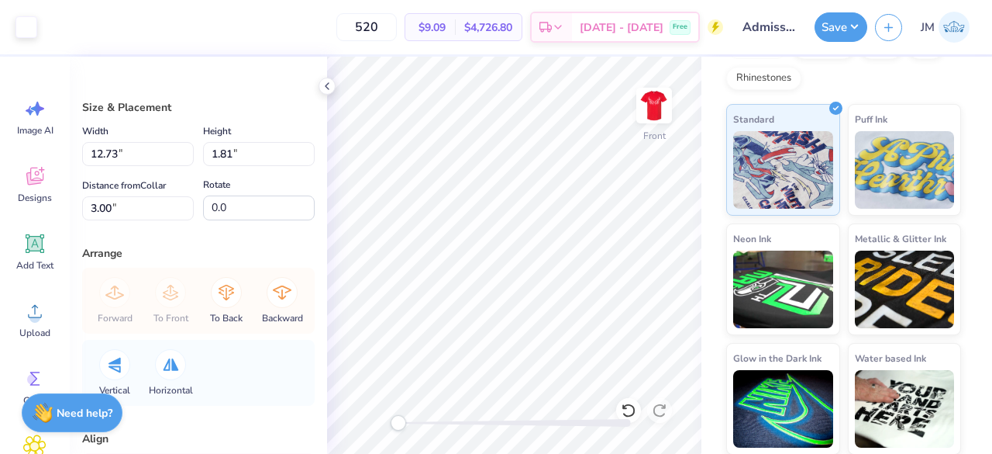
type input "11.16"
type input "1.58"
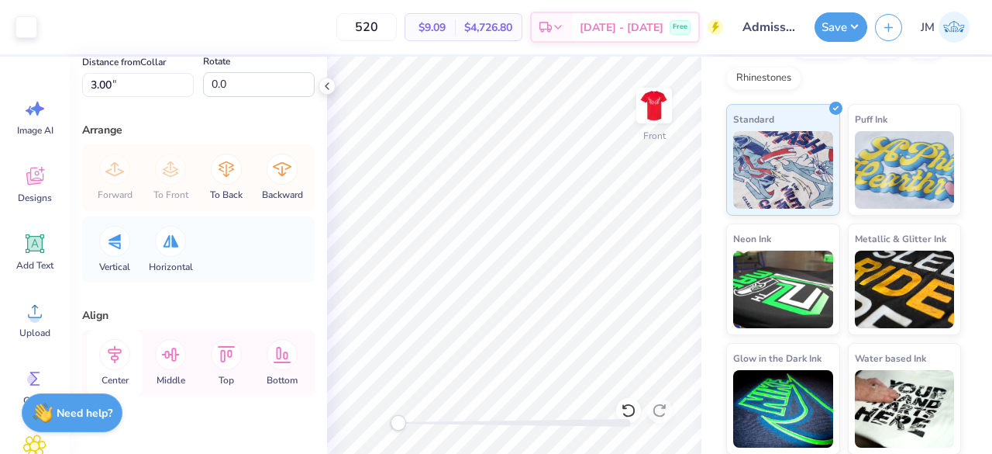
click at [120, 356] on icon at bounding box center [114, 354] width 31 height 31
click at [182, 343] on icon at bounding box center [170, 354] width 31 height 31
click at [226, 350] on icon at bounding box center [226, 354] width 31 height 31
click at [169, 356] on icon at bounding box center [171, 354] width 18 height 14
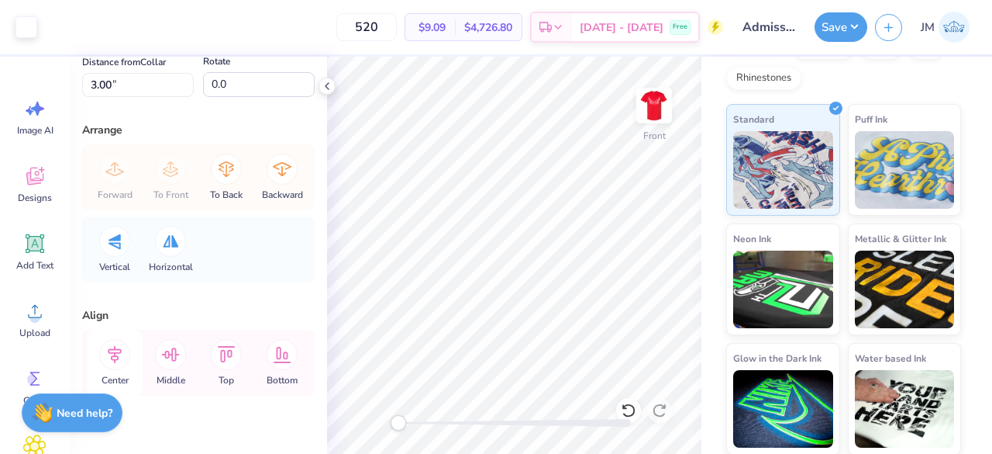
click at [116, 357] on icon at bounding box center [115, 355] width 14 height 18
click at [630, 404] on icon at bounding box center [629, 410] width 16 height 16
type input "3.00"
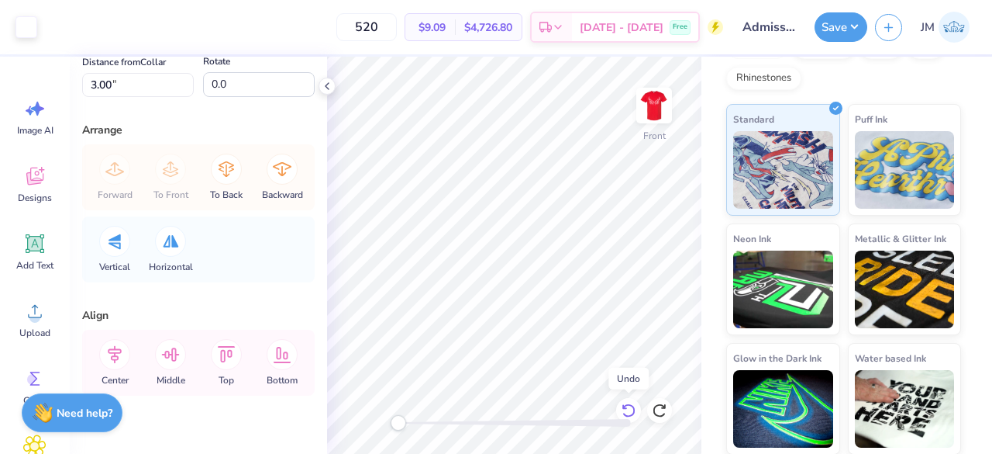
click at [630, 404] on icon at bounding box center [629, 410] width 16 height 16
click at [658, 409] on icon at bounding box center [660, 410] width 16 height 16
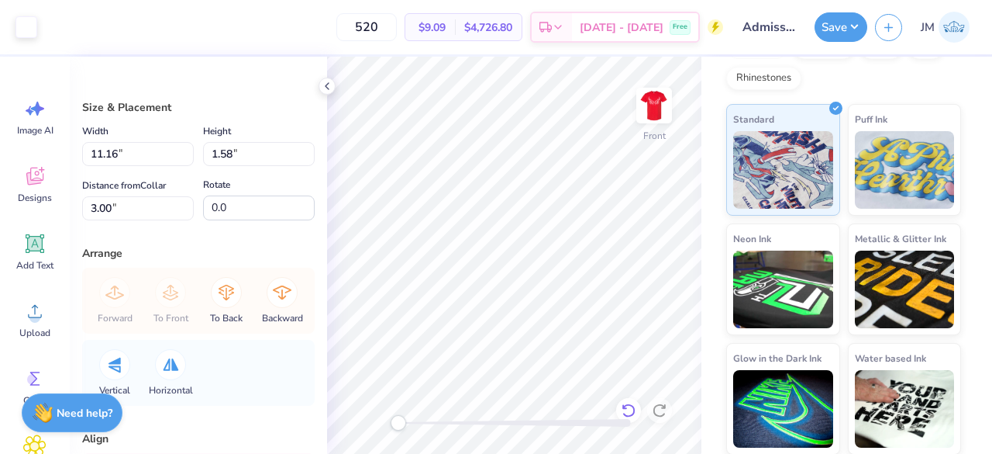
click at [628, 401] on div at bounding box center [628, 410] width 25 height 25
click at [328, 89] on icon at bounding box center [327, 86] width 12 height 12
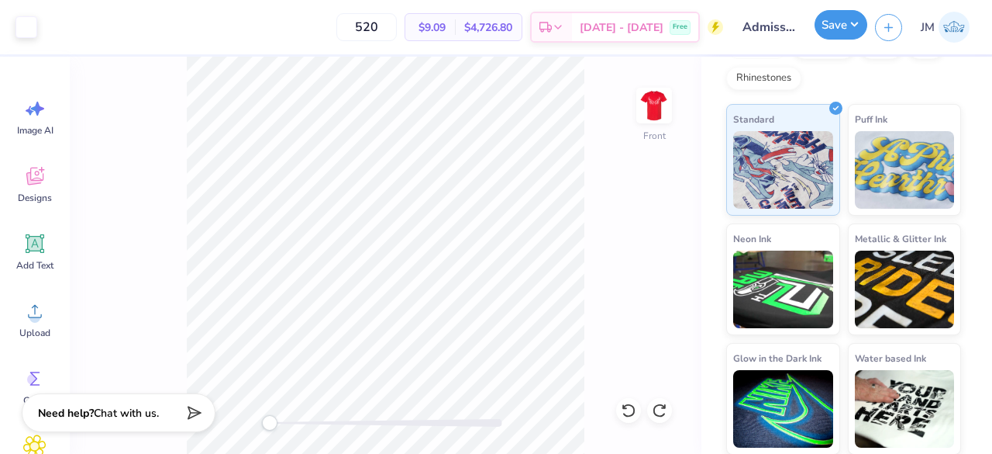
click at [844, 22] on button "Save" at bounding box center [841, 24] width 53 height 29
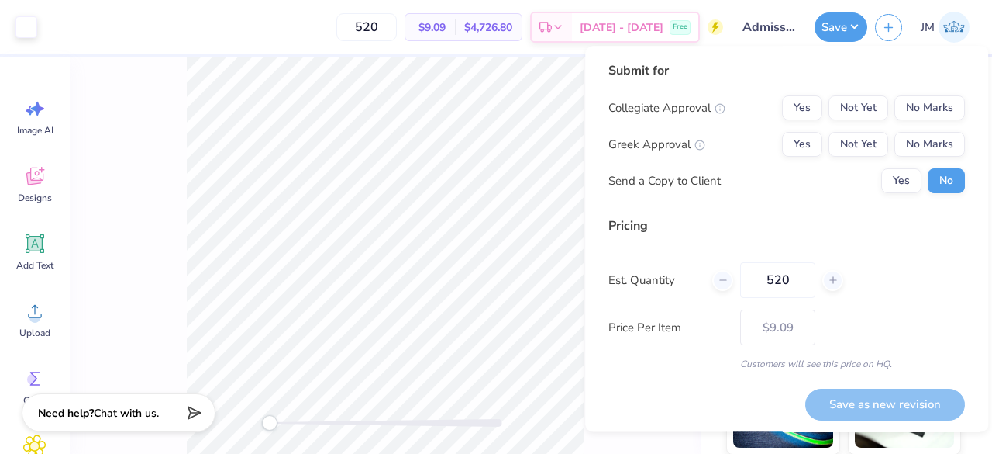
click at [716, 109] on icon at bounding box center [720, 108] width 11 height 11
click at [799, 112] on button "Yes" at bounding box center [802, 107] width 40 height 25
click at [913, 140] on button "No Marks" at bounding box center [930, 144] width 71 height 25
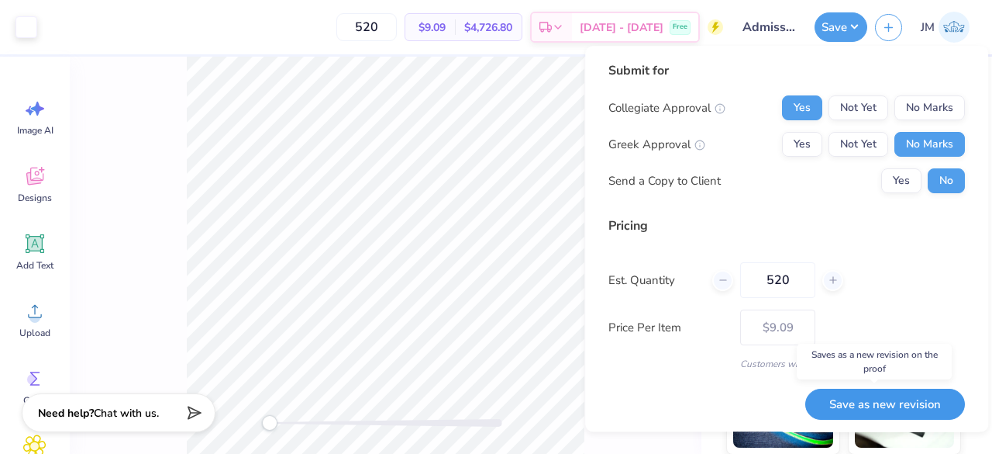
click at [891, 398] on button "Save as new revision" at bounding box center [886, 404] width 160 height 32
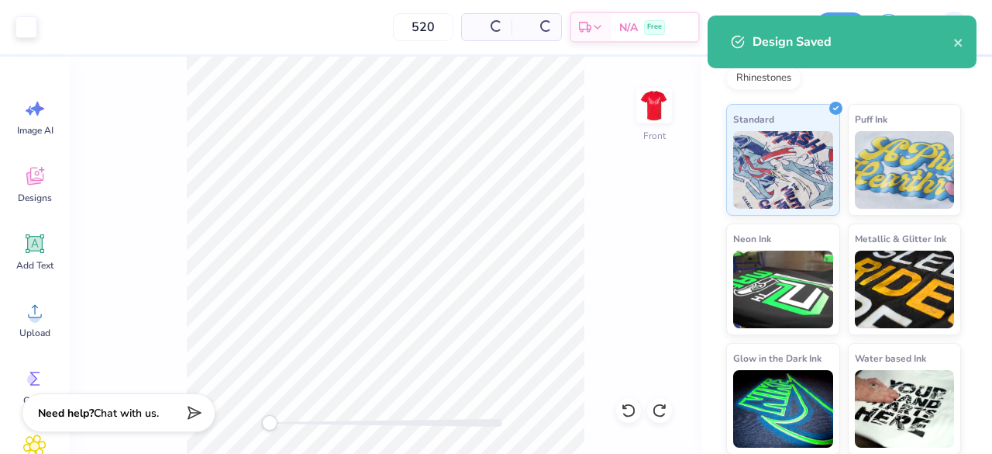
type input "– –"
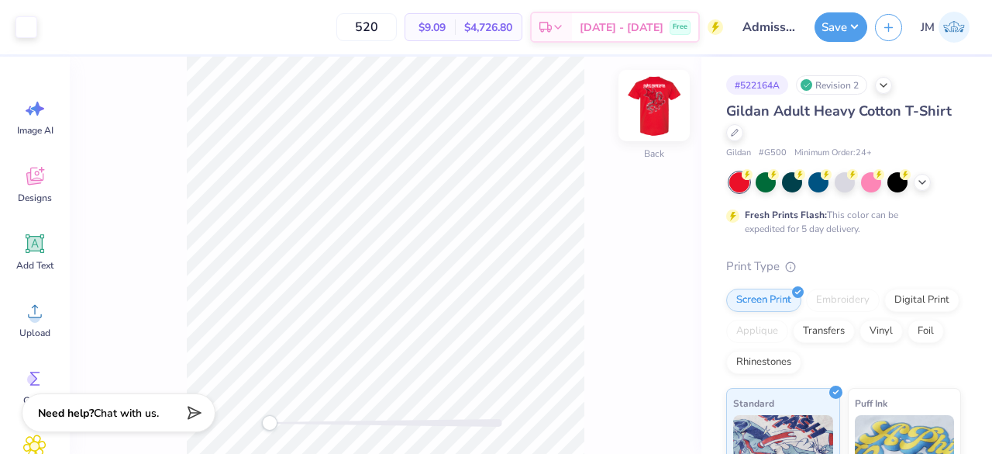
click at [647, 112] on img at bounding box center [654, 105] width 62 height 62
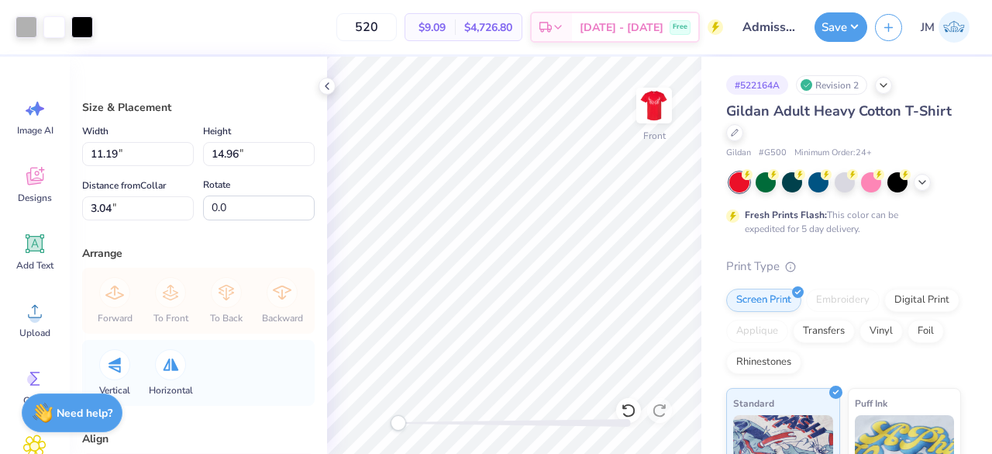
type input "11.19"
type input "14.96"
type input "3.04"
type input "11.20"
type input "14.98"
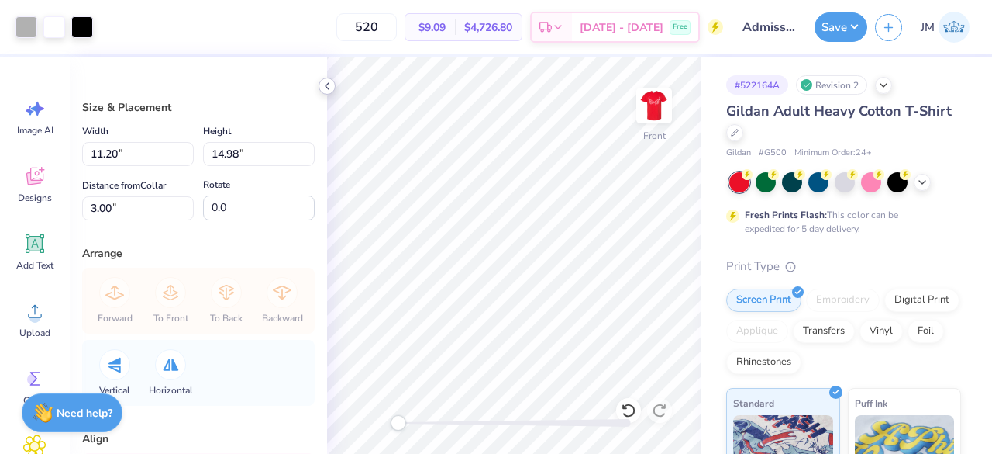
type input "11.88"
type input "15.89"
type input "12.36"
type input "16.54"
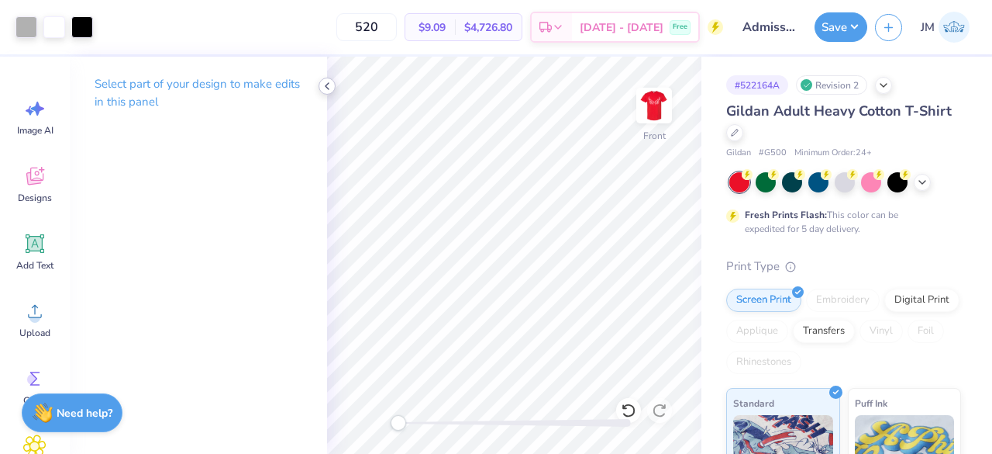
click at [328, 88] on polyline at bounding box center [327, 86] width 3 height 6
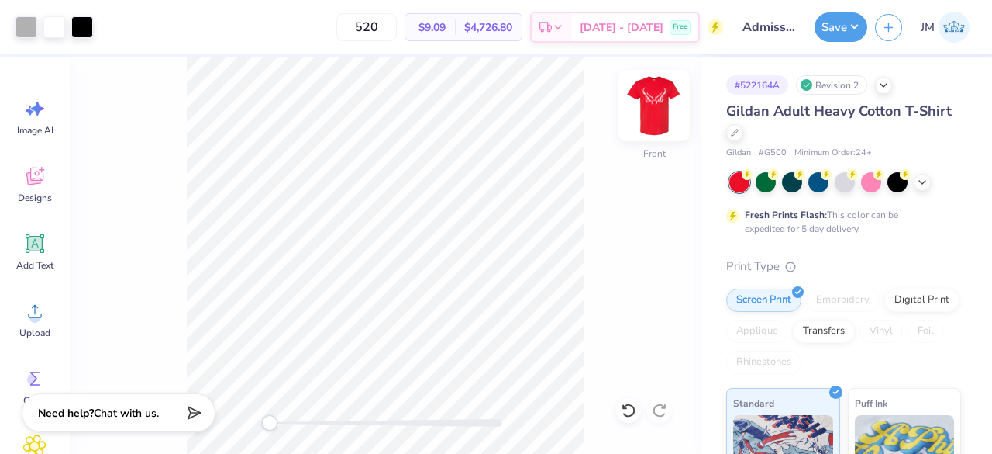
click at [646, 119] on img at bounding box center [654, 105] width 62 height 62
click at [657, 117] on img at bounding box center [654, 105] width 62 height 62
click at [824, 29] on button "Save" at bounding box center [841, 24] width 53 height 29
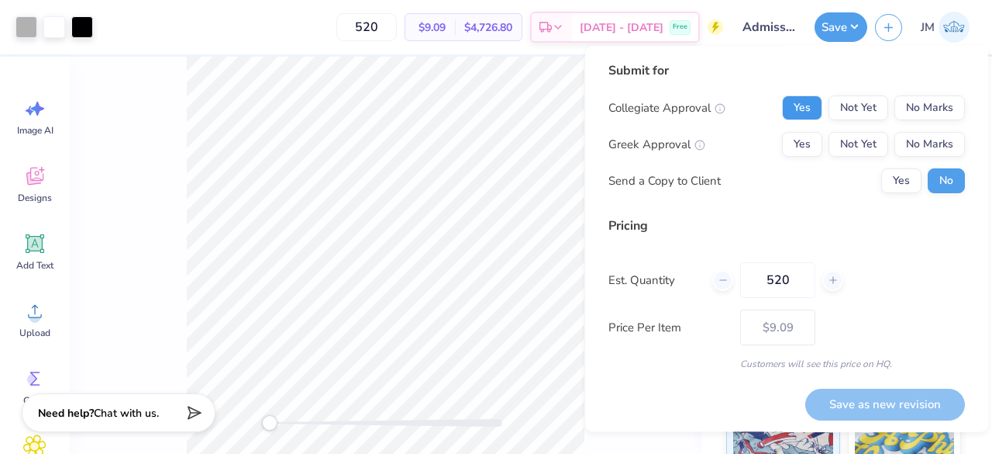
click at [800, 114] on button "Yes" at bounding box center [802, 107] width 40 height 25
click at [909, 147] on button "No Marks" at bounding box center [930, 144] width 71 height 25
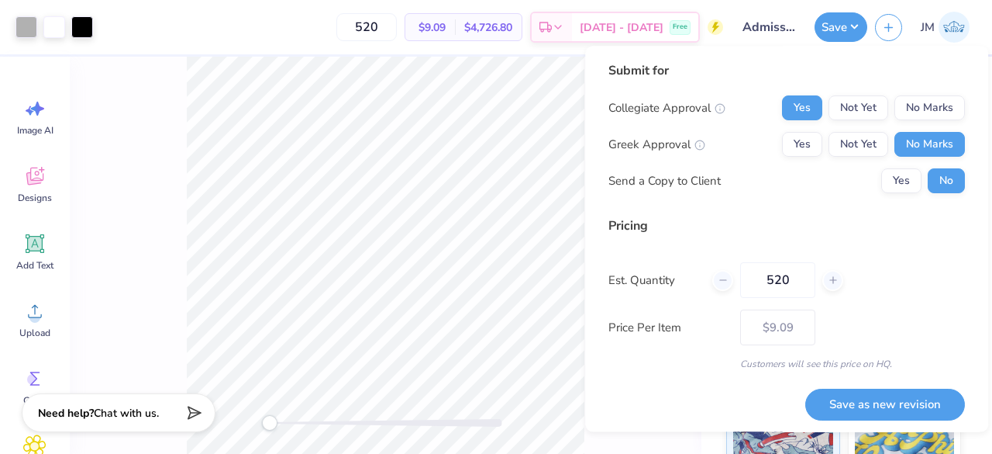
click at [716, 364] on div "Customers will see this price on HQ." at bounding box center [787, 364] width 357 height 14
click at [854, 407] on button "Save as new revision" at bounding box center [886, 404] width 160 height 32
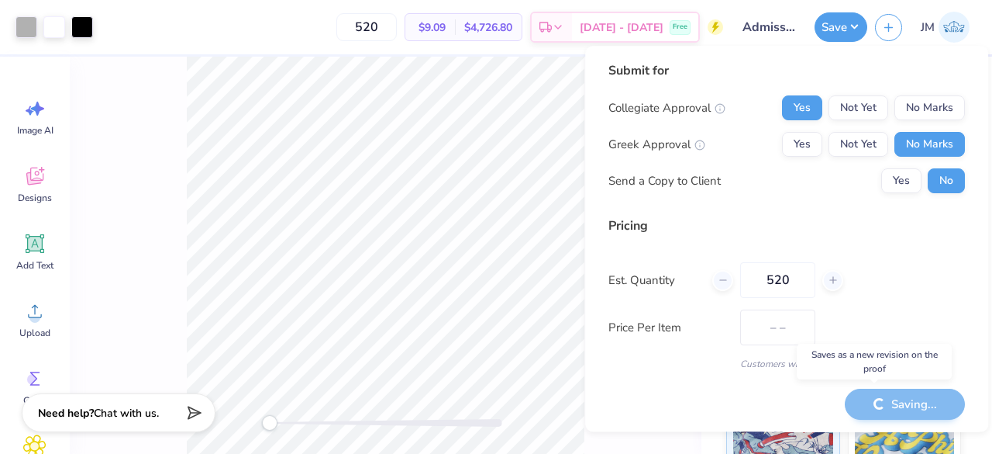
type input "$9.09"
